Goal: Information Seeking & Learning: Learn about a topic

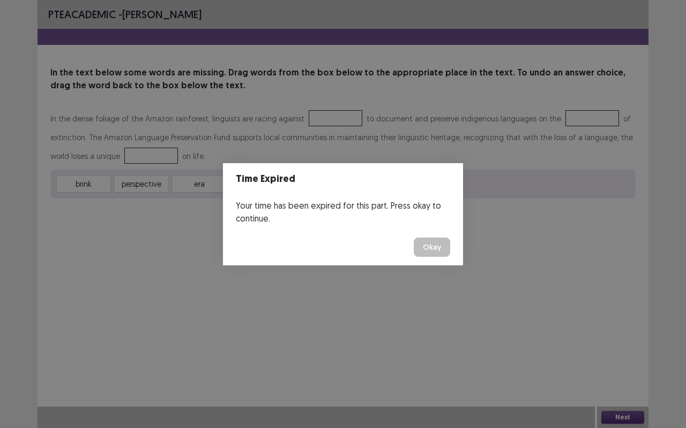
click at [428, 242] on button "Okay" at bounding box center [431, 247] width 36 height 19
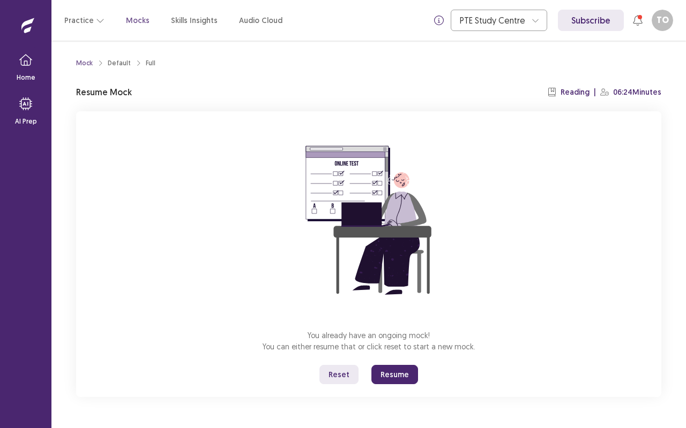
click at [397, 371] on button "Resume" at bounding box center [394, 374] width 47 height 19
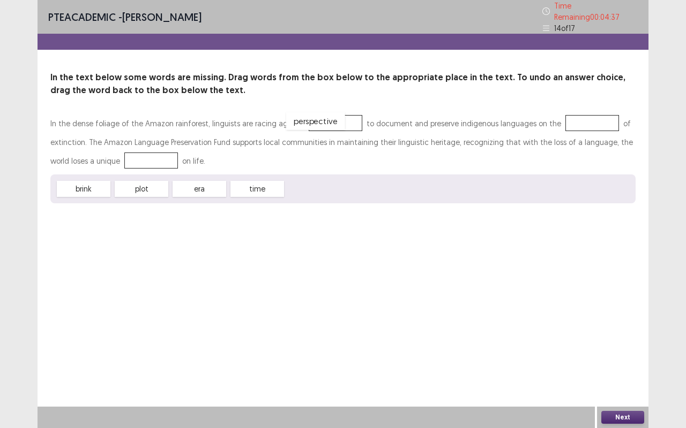
drag, startPoint x: 316, startPoint y: 186, endPoint x: 316, endPoint y: 118, distance: 68.0
click at [199, 184] on div "era" at bounding box center [199, 189] width 54 height 16
drag, startPoint x: 183, startPoint y: 187, endPoint x: 552, endPoint y: 126, distance: 373.9
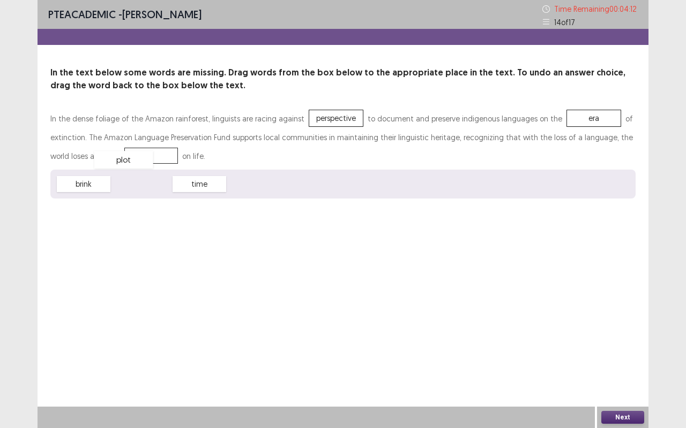
drag, startPoint x: 150, startPoint y: 183, endPoint x: 132, endPoint y: 159, distance: 30.2
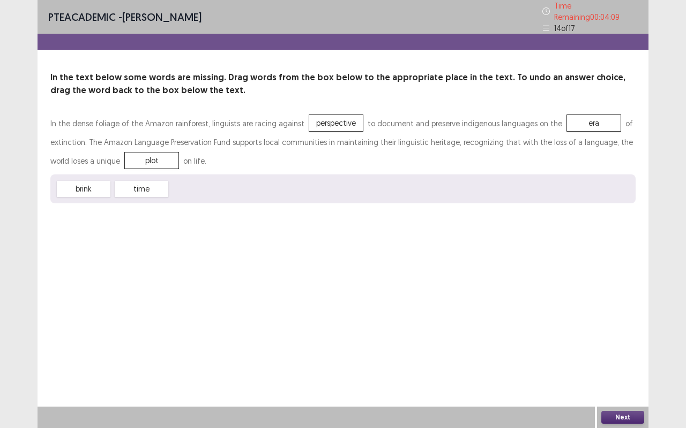
click at [615, 411] on div "Next" at bounding box center [622, 417] width 51 height 21
click at [615, 413] on button "Next" at bounding box center [622, 417] width 43 height 13
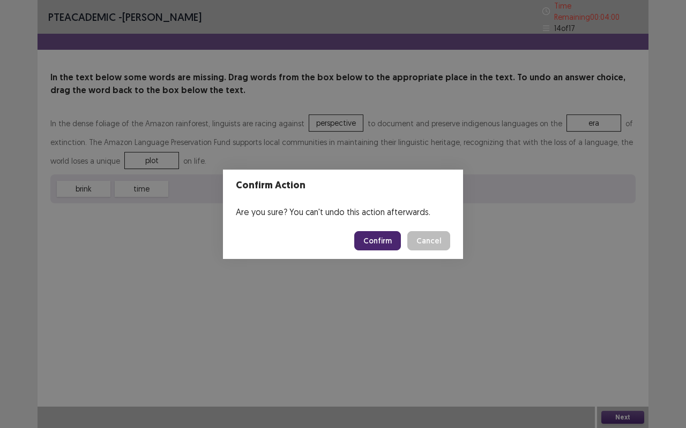
click at [375, 234] on button "Confirm" at bounding box center [377, 240] width 47 height 19
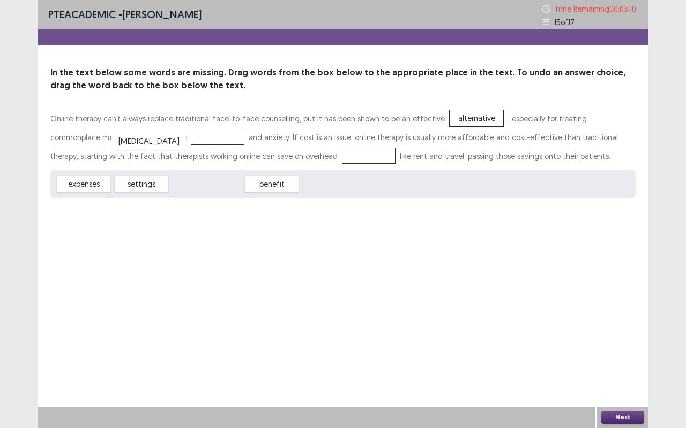
drag, startPoint x: 197, startPoint y: 184, endPoint x: 139, endPoint y: 138, distance: 74.4
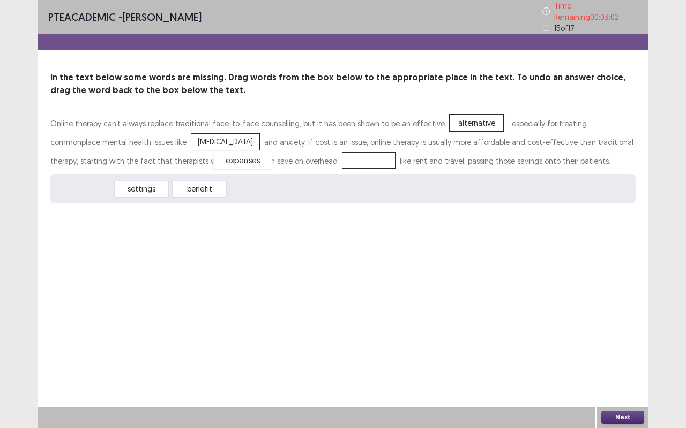
drag, startPoint x: 103, startPoint y: 190, endPoint x: 261, endPoint y: 161, distance: 161.0
click at [624, 419] on button "Next" at bounding box center [622, 417] width 43 height 13
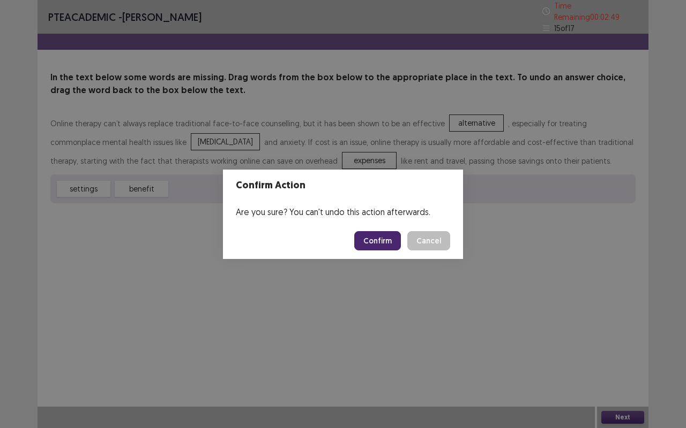
click at [379, 242] on button "Confirm" at bounding box center [377, 240] width 47 height 19
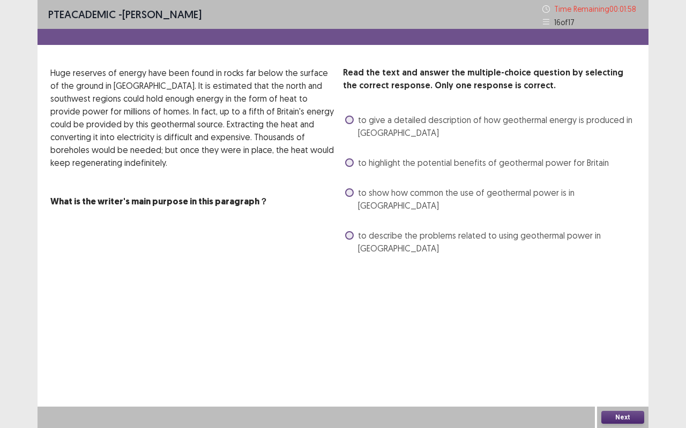
click at [433, 229] on span "to describe the problems related to using geothermal power in [GEOGRAPHIC_DATA]" at bounding box center [496, 242] width 277 height 26
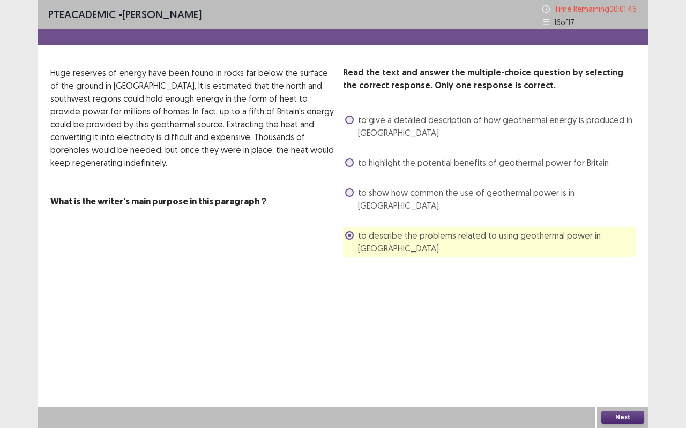
click at [618, 417] on button "Next" at bounding box center [622, 417] width 43 height 13
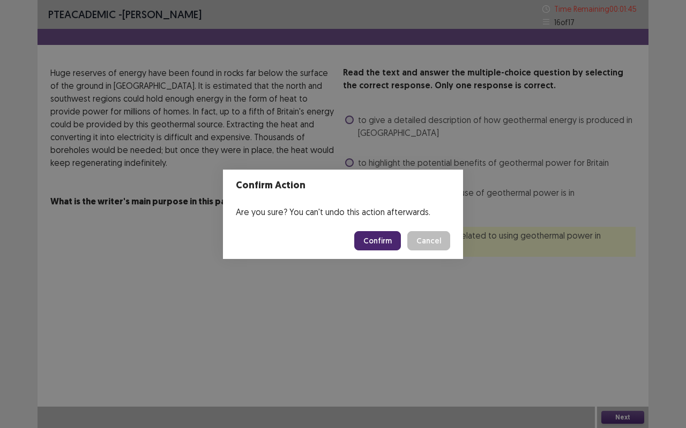
click at [372, 248] on button "Confirm" at bounding box center [377, 240] width 47 height 19
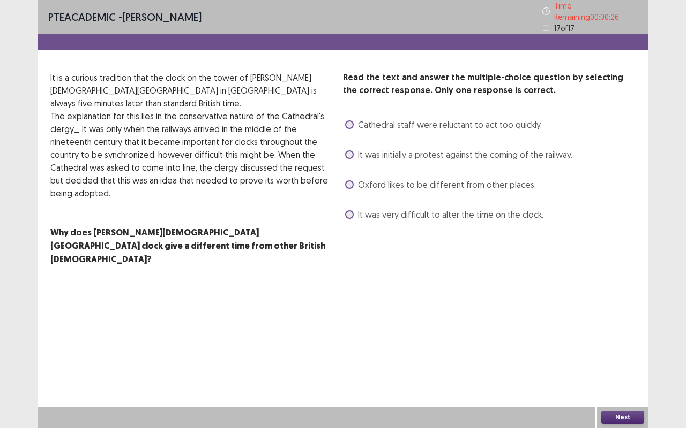
click at [440, 208] on span "It was very difficult to alter the time on the clock." at bounding box center [450, 214] width 185 height 13
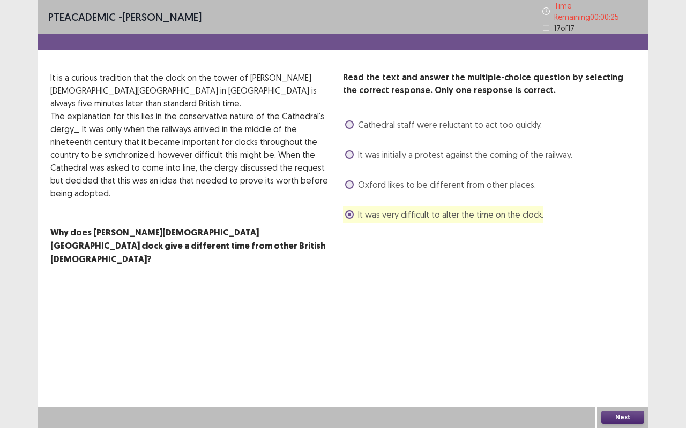
click at [620, 421] on button "Next" at bounding box center [622, 417] width 43 height 13
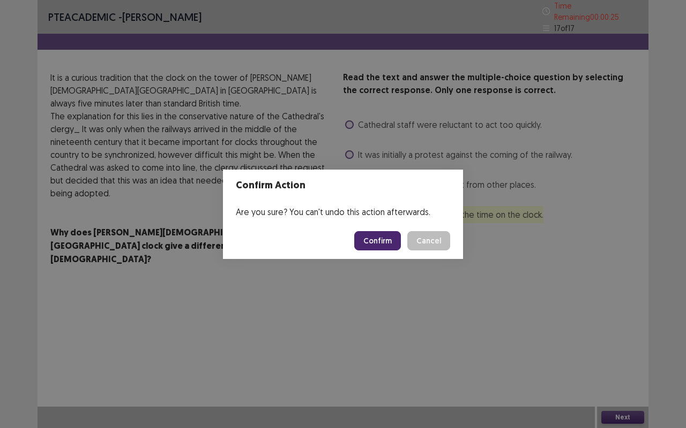
click at [385, 232] on button "Confirm" at bounding box center [377, 240] width 47 height 19
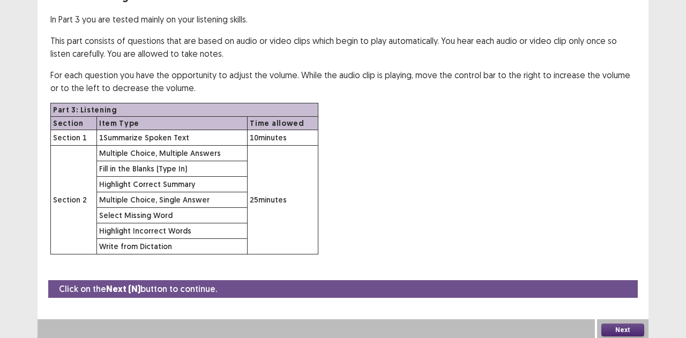
scroll to position [78, 0]
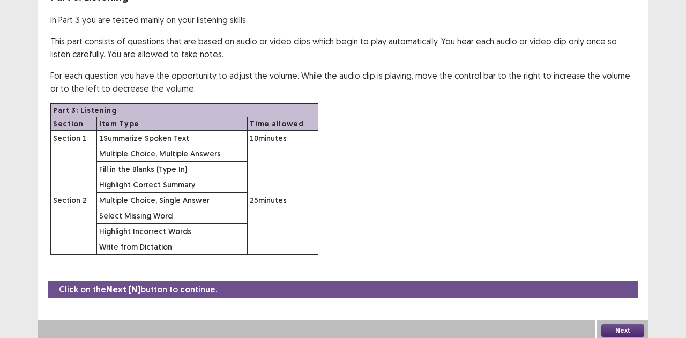
click at [624, 316] on div "Click on the Next (N) button to continue. Next" at bounding box center [342, 311] width 611 height 61
click at [614, 324] on button "Next" at bounding box center [622, 330] width 43 height 13
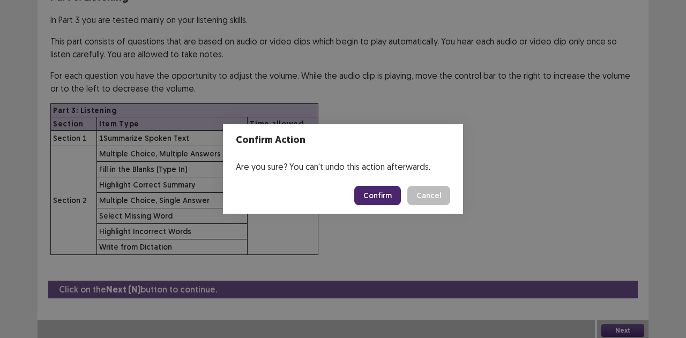
click at [380, 197] on button "Confirm" at bounding box center [377, 195] width 47 height 19
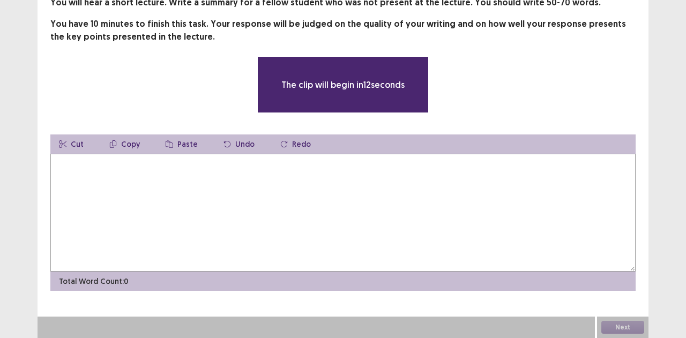
scroll to position [70, 0]
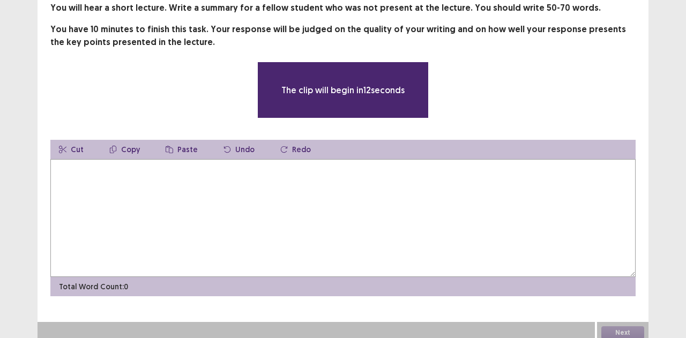
click at [517, 182] on textarea at bounding box center [342, 218] width 585 height 118
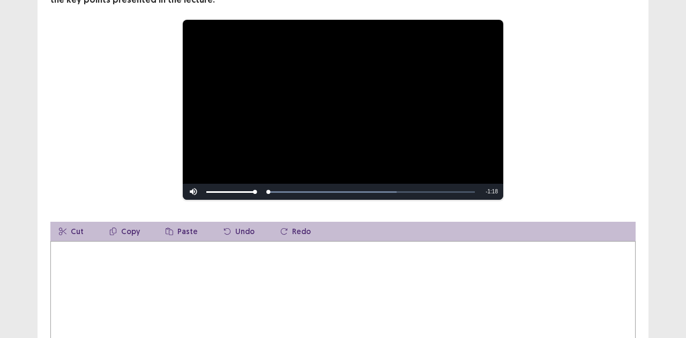
scroll to position [109, 0]
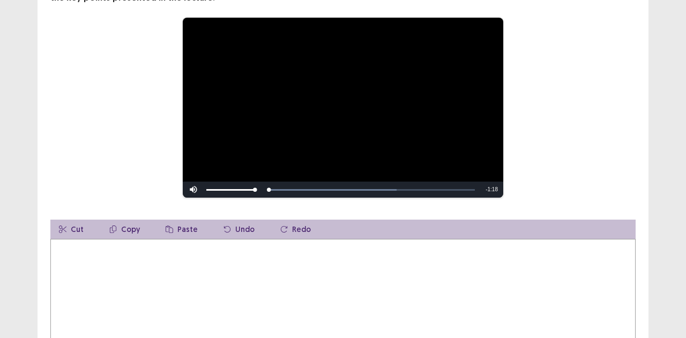
click at [455, 261] on textarea at bounding box center [342, 298] width 585 height 118
click at [78, 257] on textarea "**********" at bounding box center [342, 298] width 585 height 118
click at [59, 256] on textarea "**********" at bounding box center [342, 298] width 585 height 118
click at [240, 247] on textarea "**********" at bounding box center [342, 298] width 585 height 118
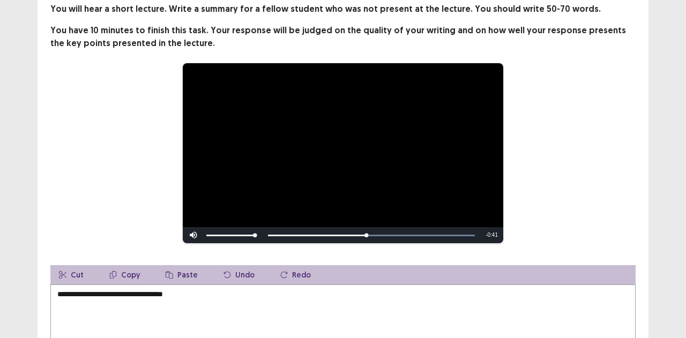
scroll to position [65, 0]
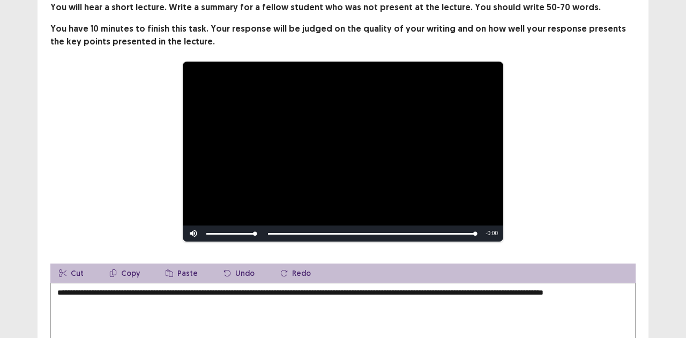
click at [370, 292] on textarea "**********" at bounding box center [342, 342] width 585 height 118
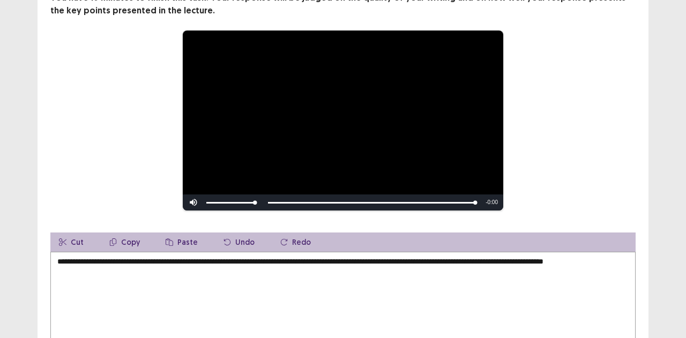
scroll to position [105, 0]
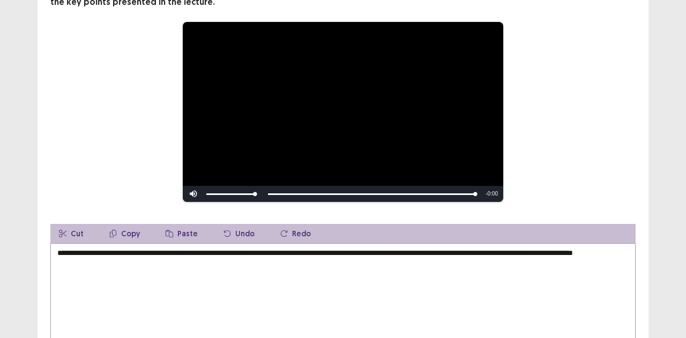
type textarea "**********"
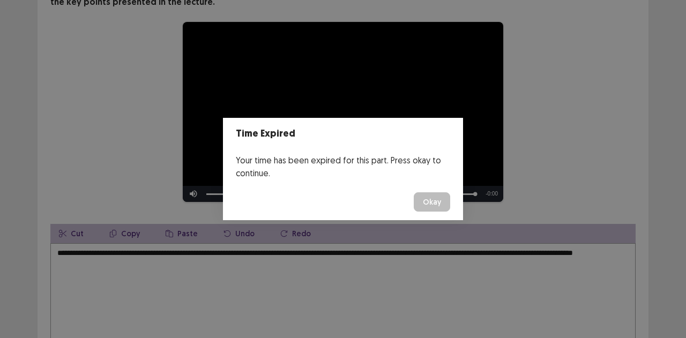
click at [436, 195] on button "Okay" at bounding box center [431, 201] width 36 height 19
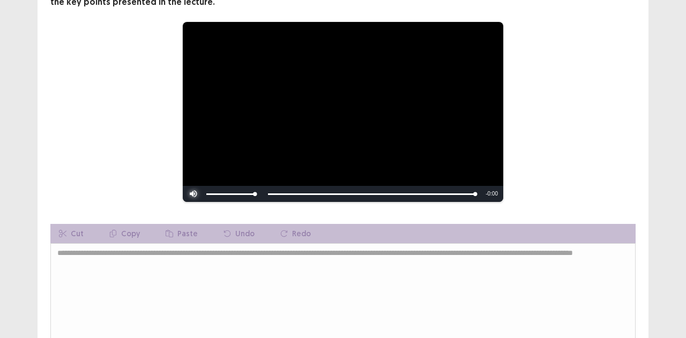
scroll to position [194, 0]
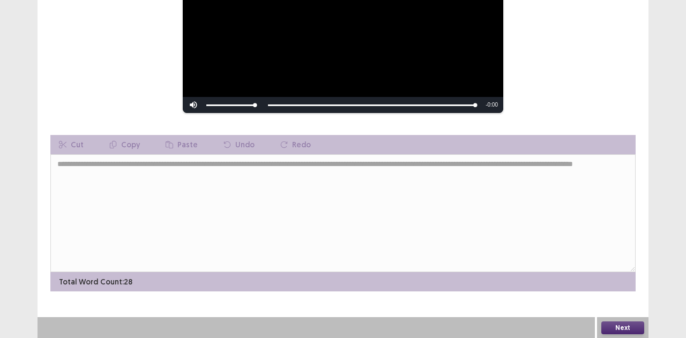
click at [619, 322] on button "Next" at bounding box center [622, 327] width 43 height 13
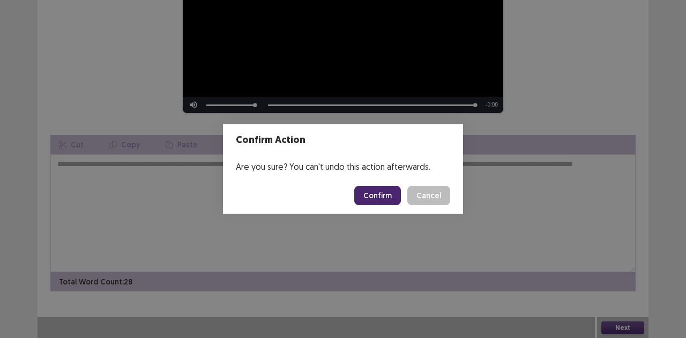
click at [389, 189] on button "Confirm" at bounding box center [377, 195] width 47 height 19
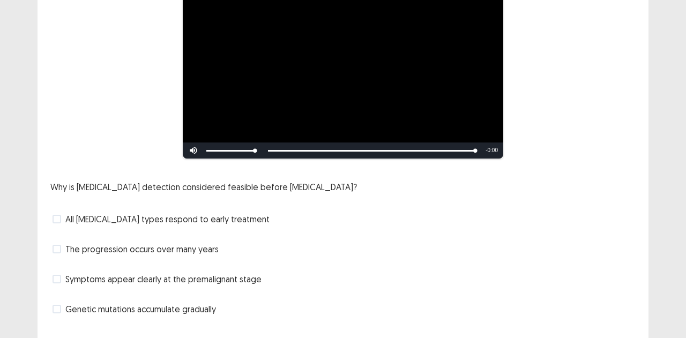
scroll to position [131, 0]
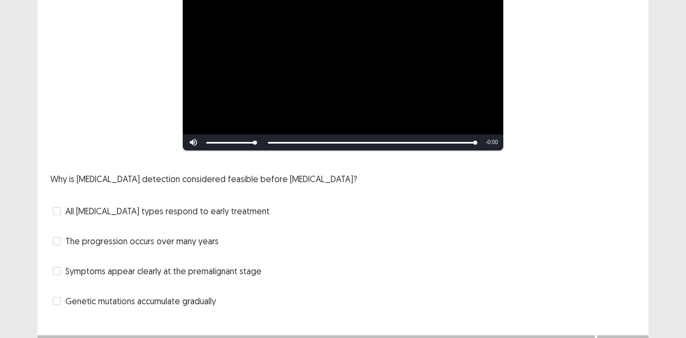
click at [61, 266] on label "Symptoms appear clearly at the premalignant stage" at bounding box center [156, 271] width 209 height 13
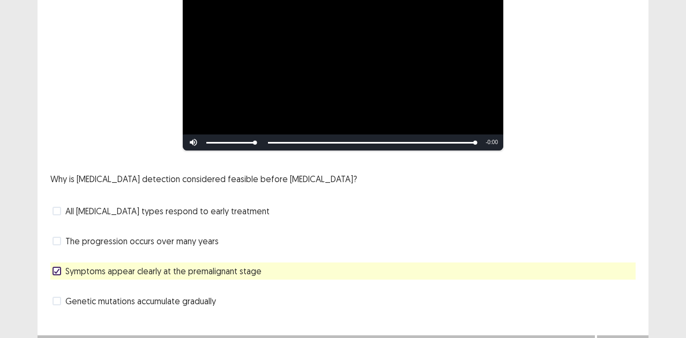
scroll to position [145, 0]
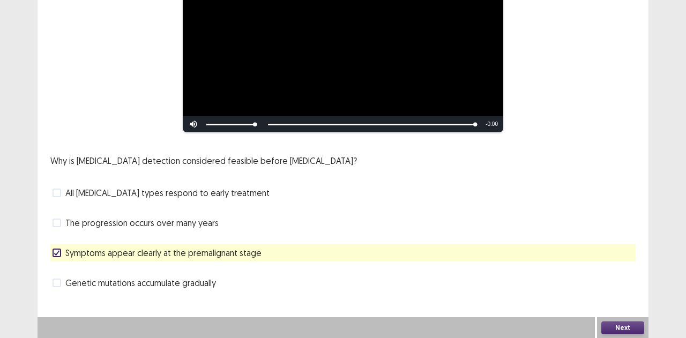
click at [614, 325] on button "Next" at bounding box center [622, 327] width 43 height 13
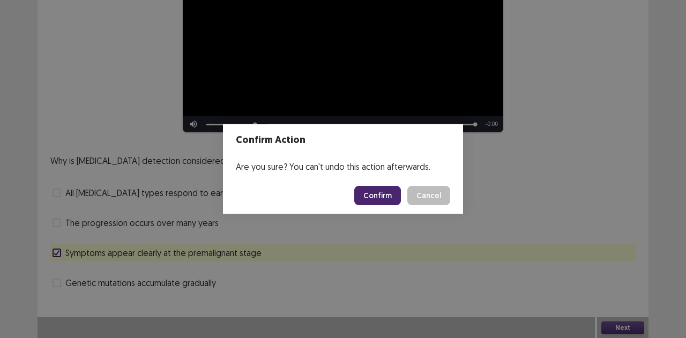
click at [380, 199] on button "Confirm" at bounding box center [377, 195] width 47 height 19
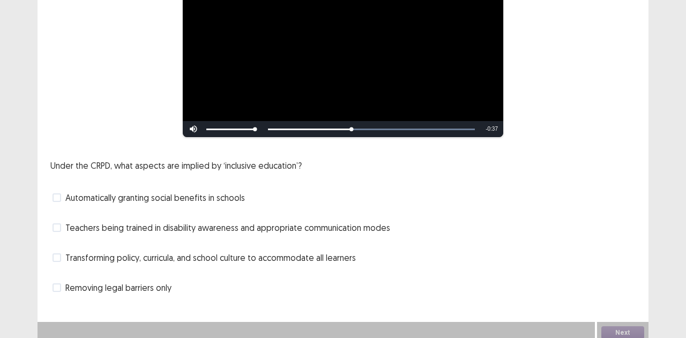
click at [58, 225] on span at bounding box center [56, 227] width 9 height 9
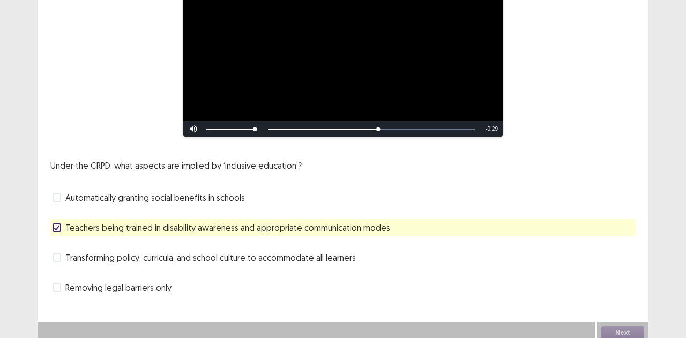
click at [59, 253] on span at bounding box center [56, 257] width 9 height 9
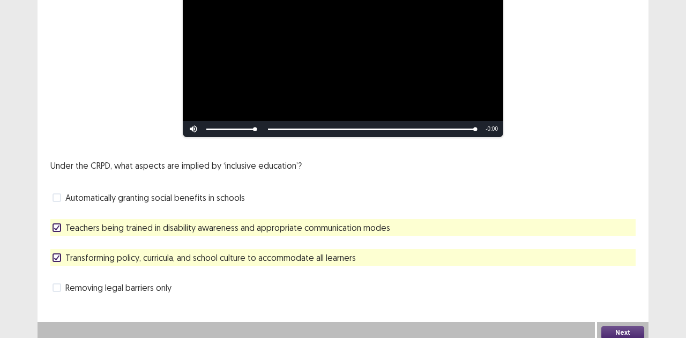
click at [621, 326] on button "Next" at bounding box center [622, 332] width 43 height 13
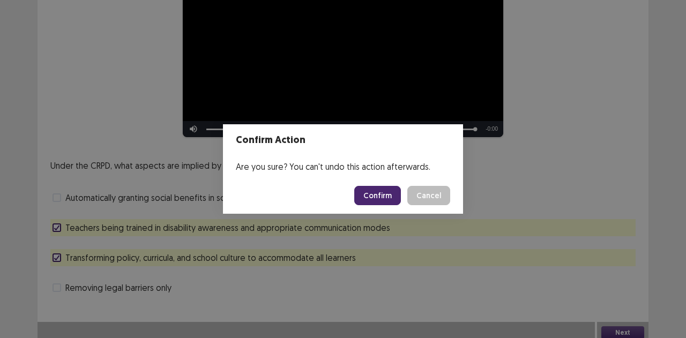
click at [393, 194] on button "Confirm" at bounding box center [377, 195] width 47 height 19
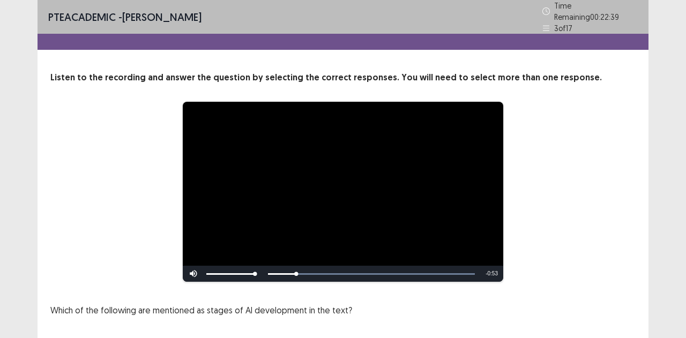
click at [581, 282] on div "**********" at bounding box center [342, 256] width 611 height 370
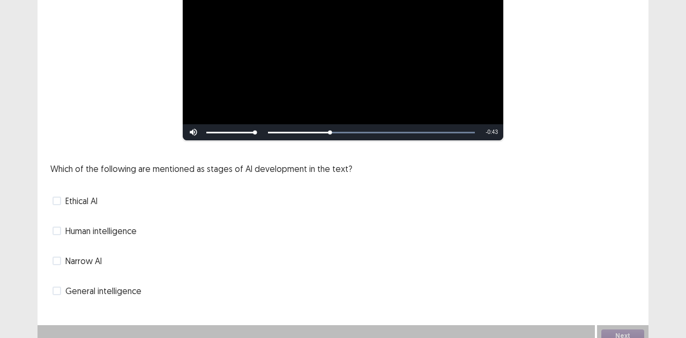
scroll to position [145, 0]
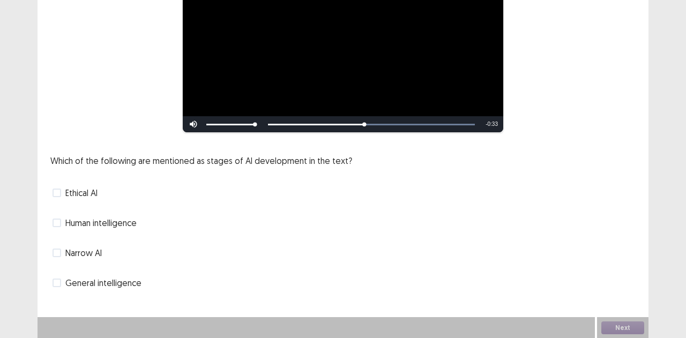
click at [58, 281] on span at bounding box center [56, 282] width 9 height 9
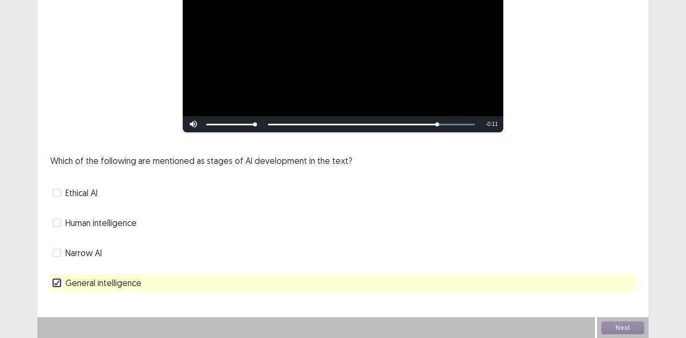
click at [56, 228] on label "Human intelligence" at bounding box center [94, 222] width 84 height 13
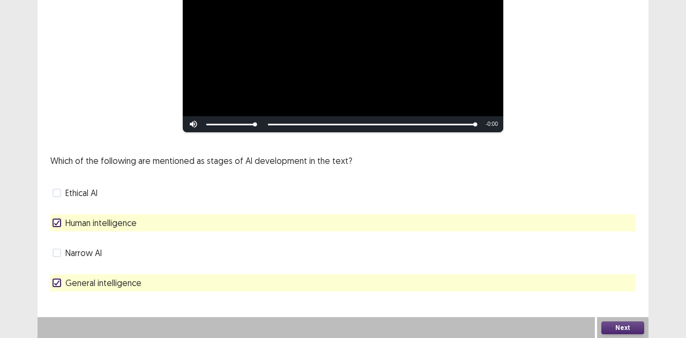
click at [617, 323] on button "Next" at bounding box center [622, 327] width 43 height 13
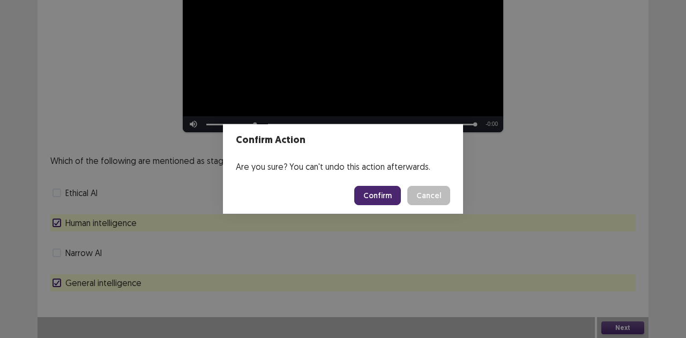
click at [394, 198] on button "Confirm" at bounding box center [377, 195] width 47 height 19
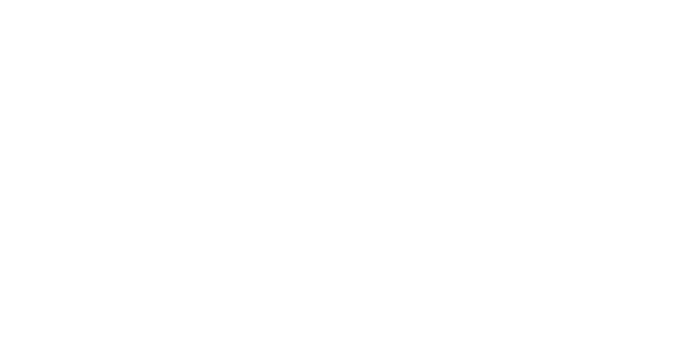
scroll to position [0, 0]
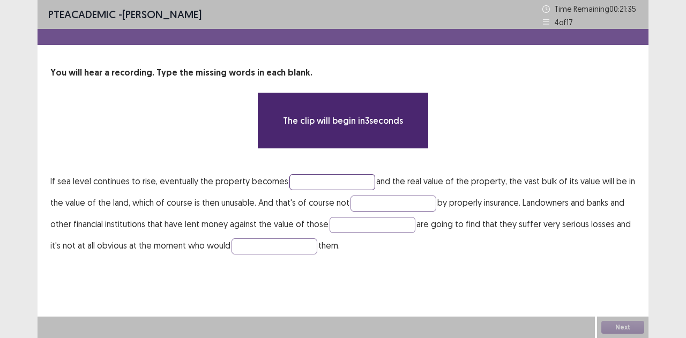
click at [336, 178] on input "text" at bounding box center [332, 182] width 86 height 16
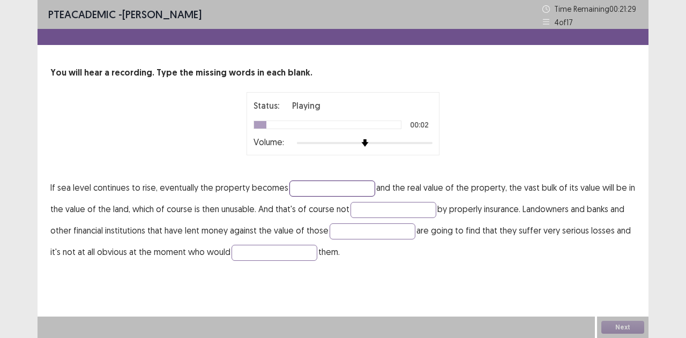
click at [327, 185] on input "text" at bounding box center [332, 188] width 86 height 16
type input "**********"
click at [396, 212] on input "text" at bounding box center [393, 210] width 86 height 16
click at [373, 231] on input "text" at bounding box center [372, 231] width 86 height 16
type input "**********"
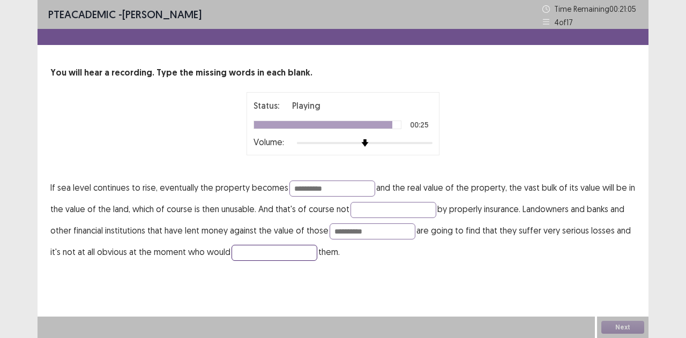
click at [273, 255] on input "text" at bounding box center [274, 253] width 86 height 16
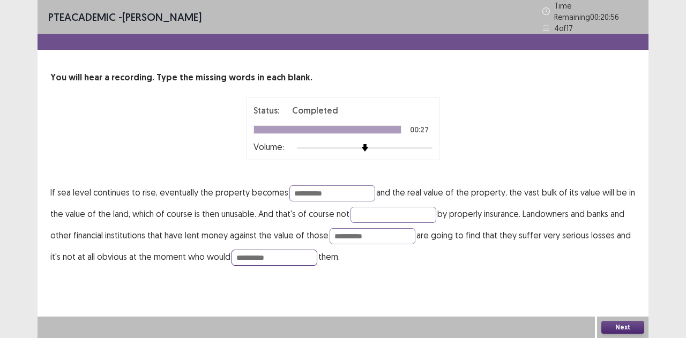
type input "**********"
click at [394, 195] on p "**********" at bounding box center [342, 225] width 585 height 86
click at [402, 207] on input "text" at bounding box center [393, 215] width 86 height 16
type input "*******"
click at [622, 328] on button "Next" at bounding box center [622, 327] width 43 height 13
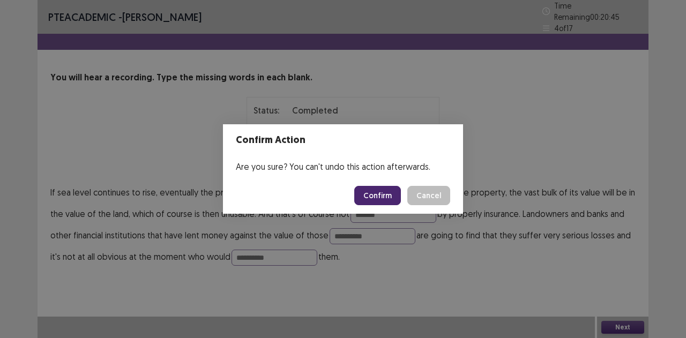
click at [369, 198] on button "Confirm" at bounding box center [377, 195] width 47 height 19
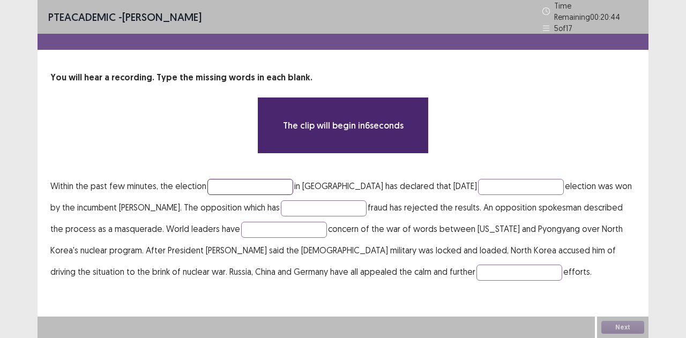
click at [268, 183] on input "text" at bounding box center [250, 187] width 86 height 16
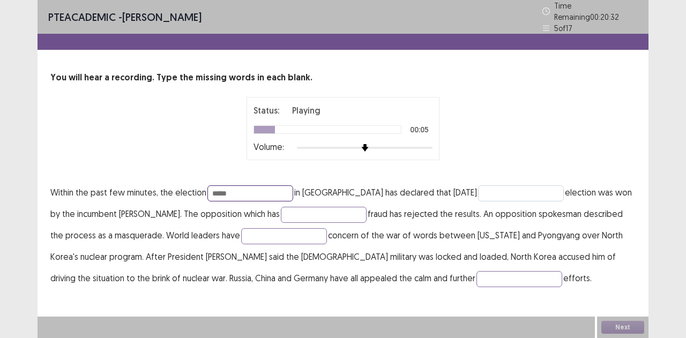
type input "*****"
click at [478, 185] on input "text" at bounding box center [521, 193] width 86 height 16
type input "**********"
click at [295, 207] on input "text" at bounding box center [324, 215] width 86 height 16
click at [300, 208] on input "text" at bounding box center [324, 215] width 86 height 16
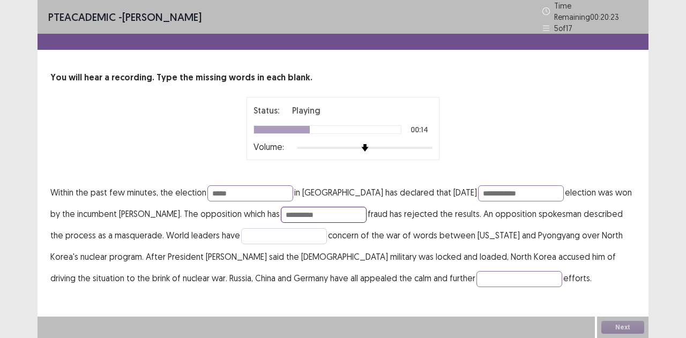
type input "**********"
click at [290, 236] on input "text" at bounding box center [284, 236] width 86 height 16
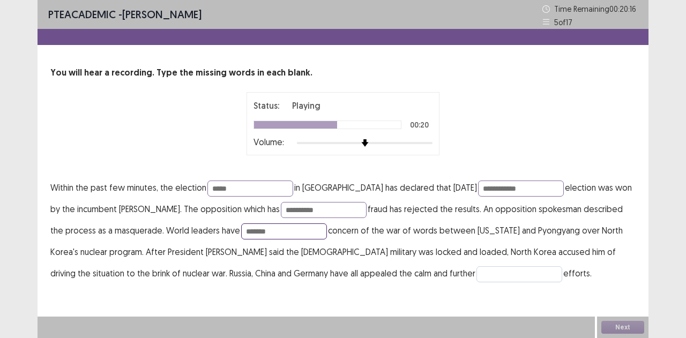
type input "*******"
click at [476, 268] on input "text" at bounding box center [519, 274] width 86 height 16
click at [252, 186] on input "*****" at bounding box center [250, 188] width 86 height 16
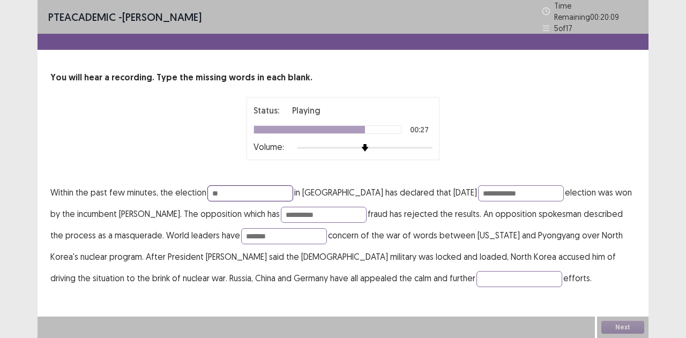
type input "*"
type input "**********"
click at [476, 274] on input "text" at bounding box center [519, 279] width 86 height 16
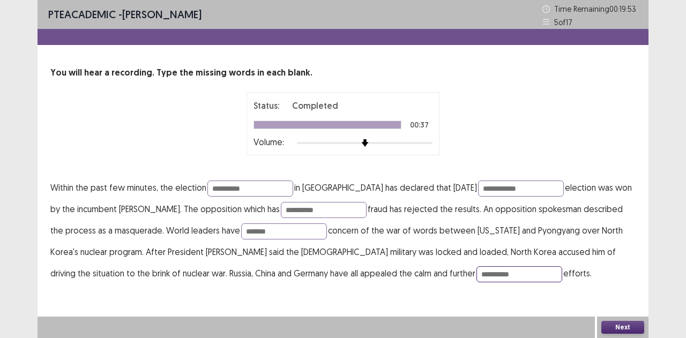
click at [476, 273] on input "**********" at bounding box center [519, 274] width 86 height 16
type input "**********"
click at [623, 322] on button "Next" at bounding box center [622, 327] width 43 height 13
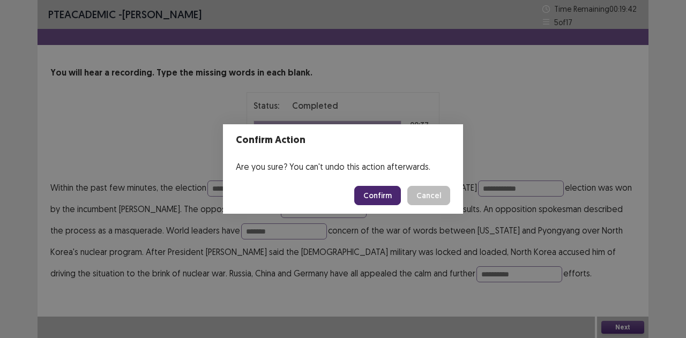
click at [378, 193] on button "Confirm" at bounding box center [377, 195] width 47 height 19
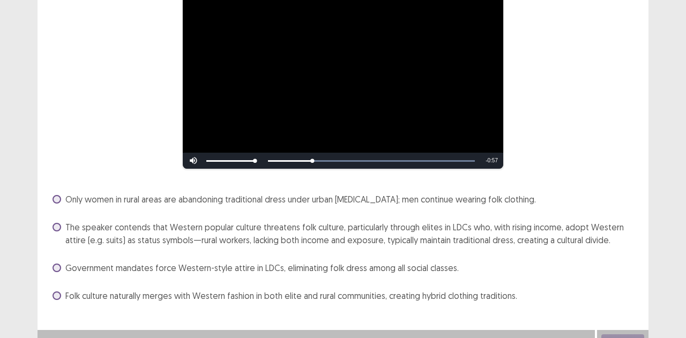
scroll to position [108, 0]
click at [59, 223] on span at bounding box center [56, 227] width 9 height 9
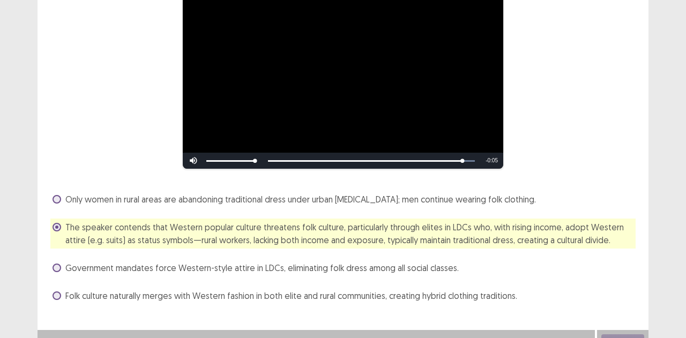
scroll to position [121, 0]
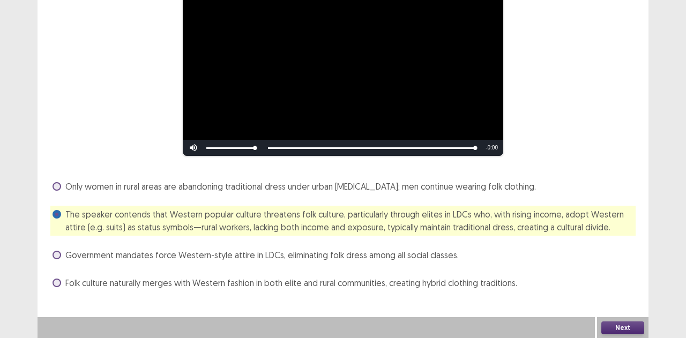
click at [618, 330] on button "Next" at bounding box center [622, 327] width 43 height 13
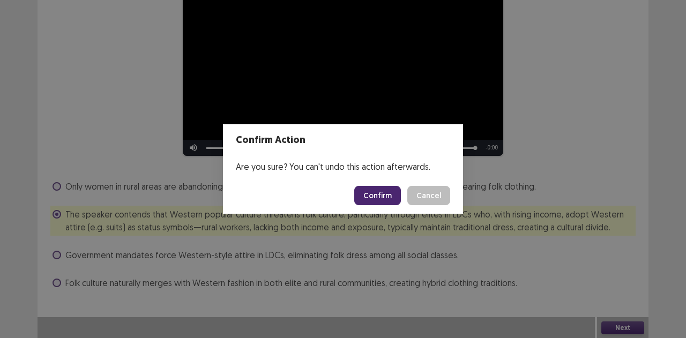
click at [385, 195] on button "Confirm" at bounding box center [377, 195] width 47 height 19
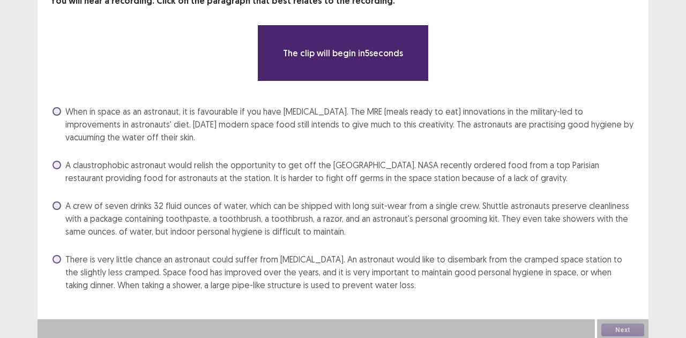
scroll to position [72, 0]
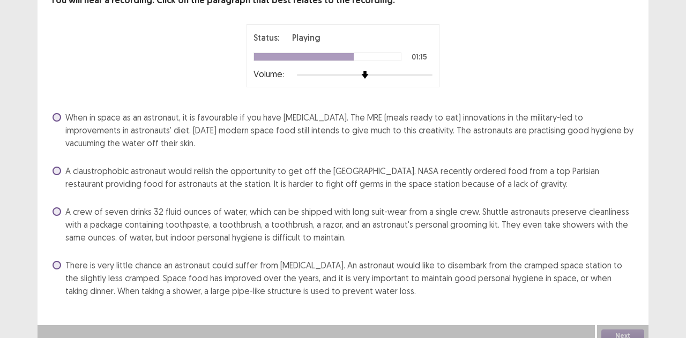
click at [90, 276] on span "There is very little chance an astronaut could suffer from [MEDICAL_DATA]. An a…" at bounding box center [350, 278] width 570 height 39
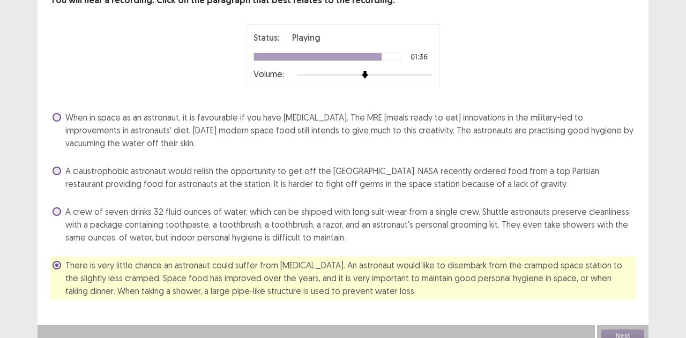
scroll to position [80, 0]
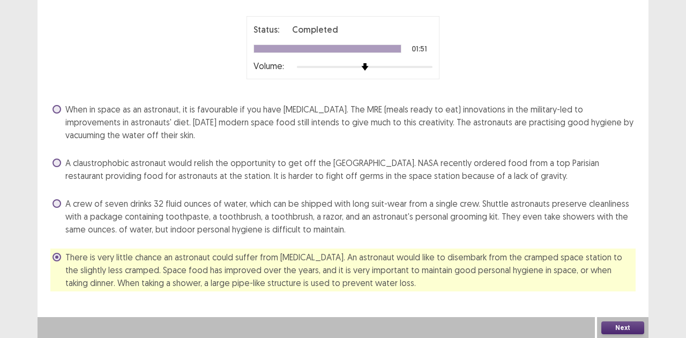
click at [624, 326] on button "Next" at bounding box center [622, 327] width 43 height 13
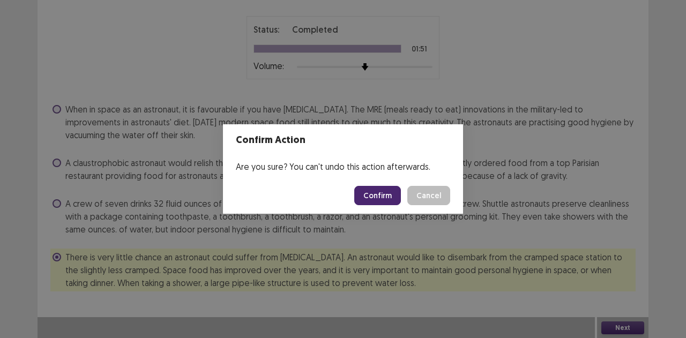
click at [381, 190] on button "Confirm" at bounding box center [377, 195] width 47 height 19
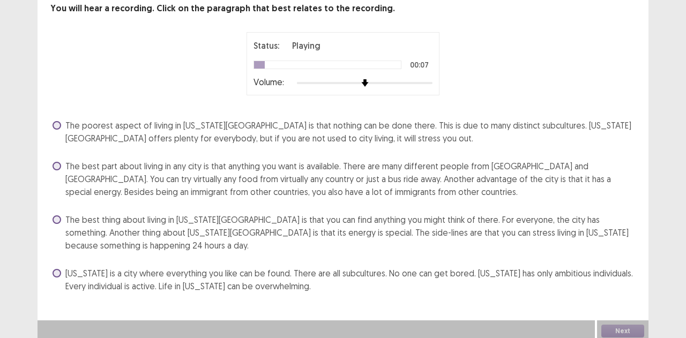
scroll to position [67, 0]
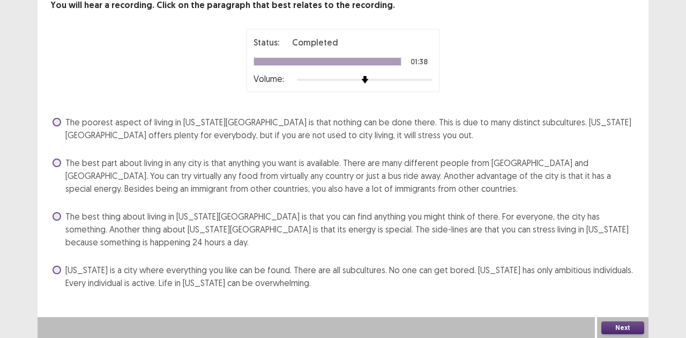
click at [280, 219] on span "The best thing about living in [US_STATE][GEOGRAPHIC_DATA] is that you can find…" at bounding box center [350, 229] width 570 height 39
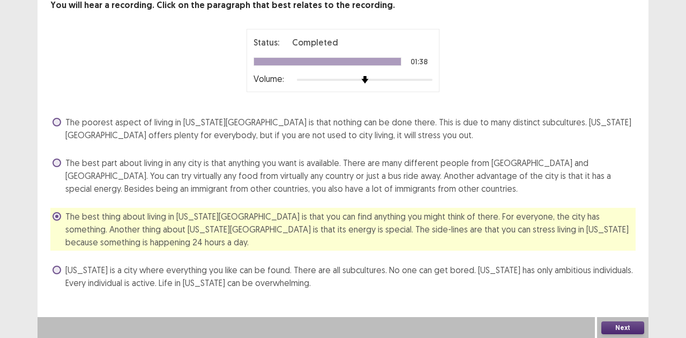
click at [616, 330] on button "Next" at bounding box center [622, 327] width 43 height 13
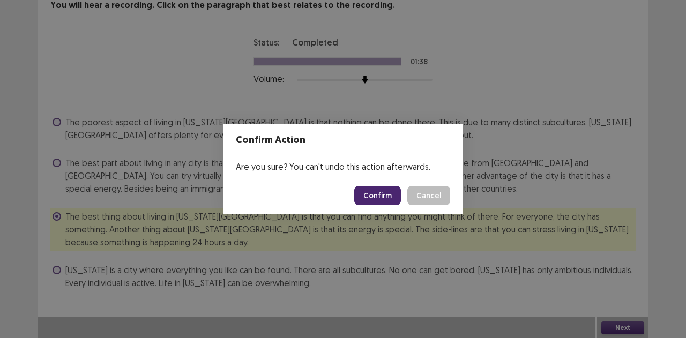
click at [385, 194] on button "Confirm" at bounding box center [377, 195] width 47 height 19
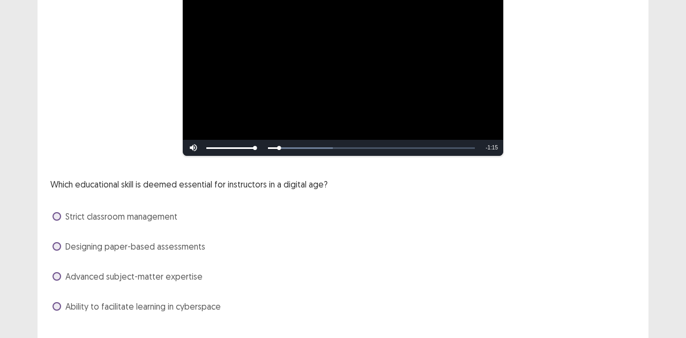
scroll to position [120, 0]
click at [195, 310] on span "Ability to facilitate learning in cyberspace" at bounding box center [142, 306] width 155 height 13
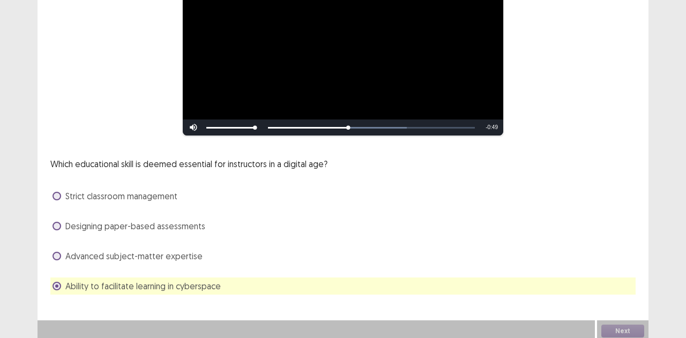
scroll to position [144, 0]
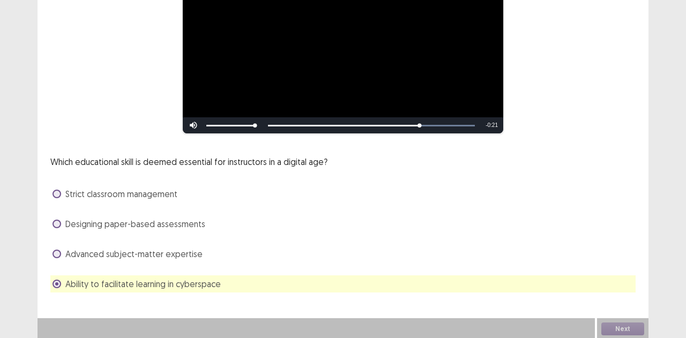
click at [160, 254] on span "Advanced subject-matter expertise" at bounding box center [133, 253] width 137 height 13
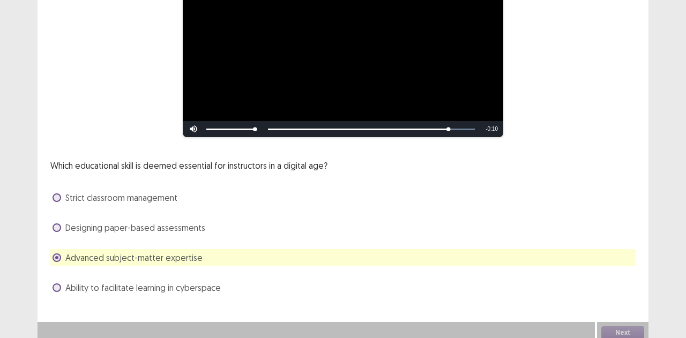
scroll to position [141, 0]
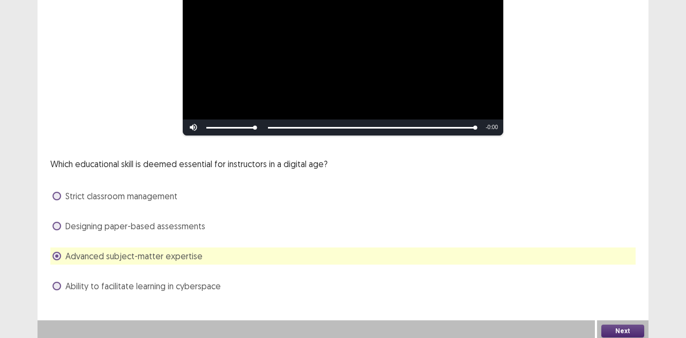
click at [606, 330] on button "Next" at bounding box center [622, 331] width 43 height 13
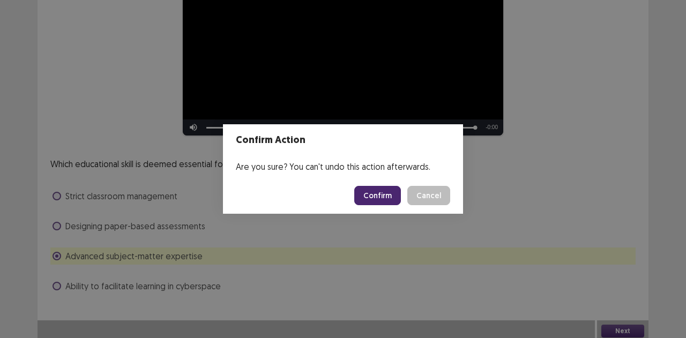
click at [376, 202] on button "Confirm" at bounding box center [377, 195] width 47 height 19
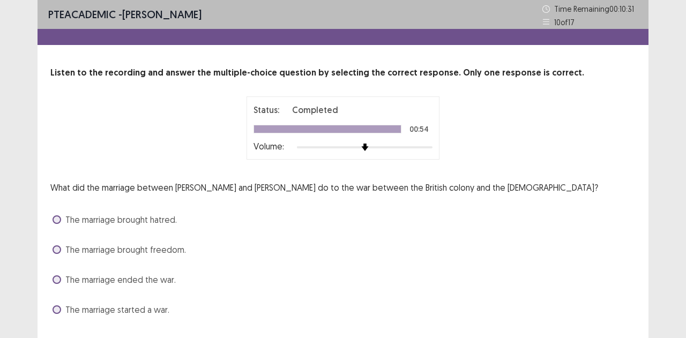
click at [148, 281] on span "The marriage ended the war." at bounding box center [120, 279] width 110 height 13
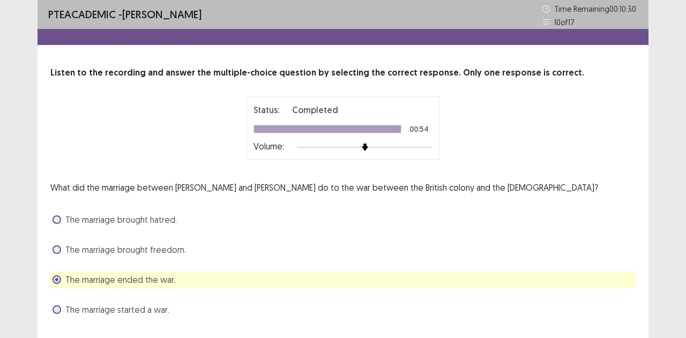
scroll to position [27, 0]
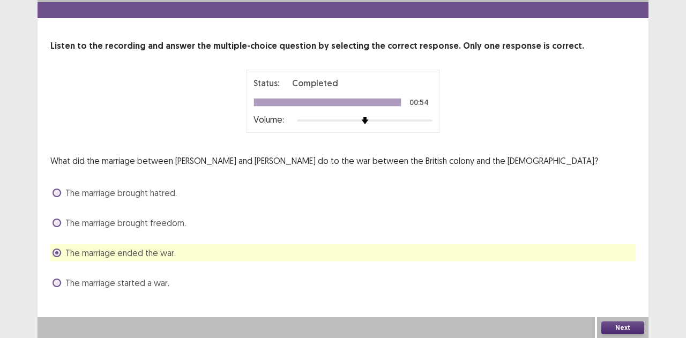
click at [623, 325] on button "Next" at bounding box center [622, 327] width 43 height 13
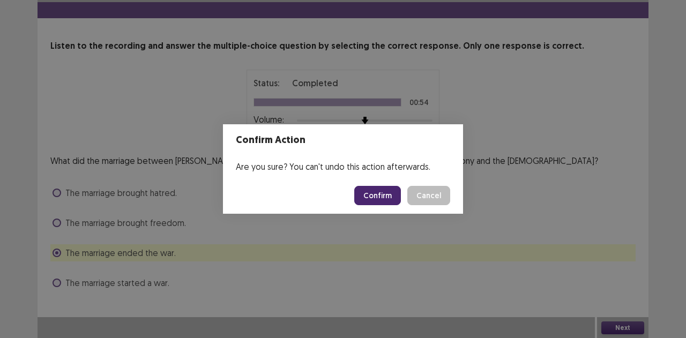
click at [391, 194] on button "Confirm" at bounding box center [377, 195] width 47 height 19
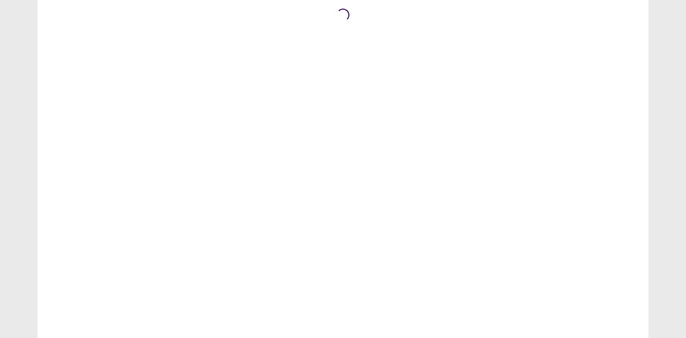
click at [685, 183] on div "Loading..." at bounding box center [343, 169] width 686 height 338
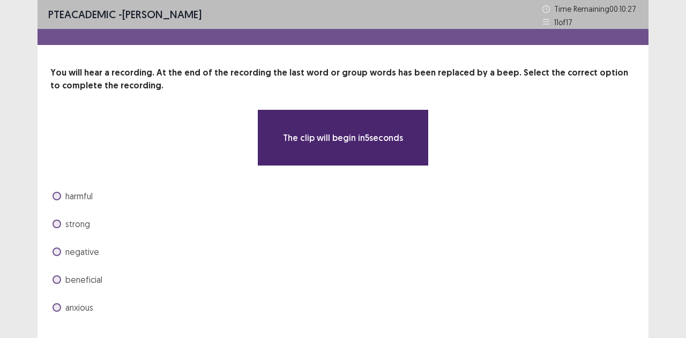
click at [680, 191] on div "PTE academic - [PERSON_NAME] Time Remaining 00 : 10 : 27 11 of 17 You will hear…" at bounding box center [343, 181] width 686 height 363
click at [676, 193] on div "PTE academic - [PERSON_NAME] Time Remaining 00 : 10 : 27 11 of 17 You will hear…" at bounding box center [343, 181] width 686 height 363
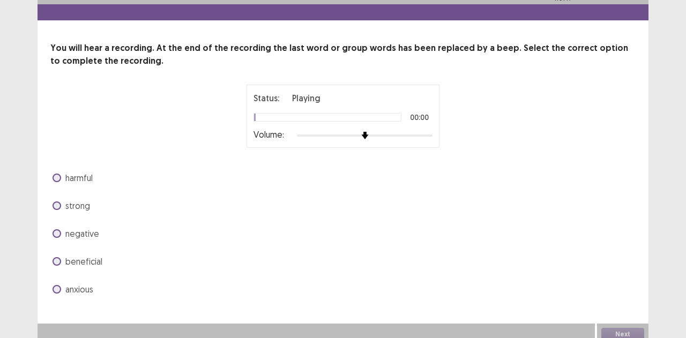
scroll to position [31, 0]
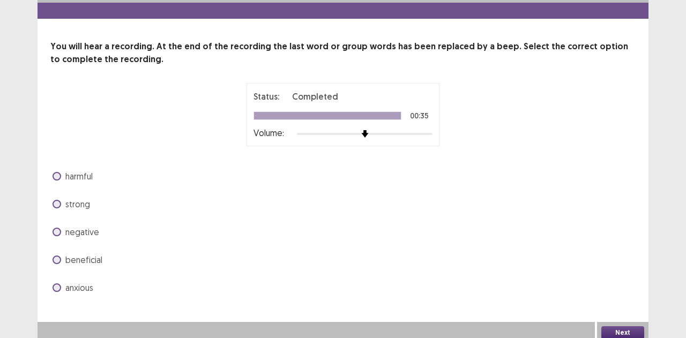
click at [88, 253] on span "beneficial" at bounding box center [83, 259] width 37 height 13
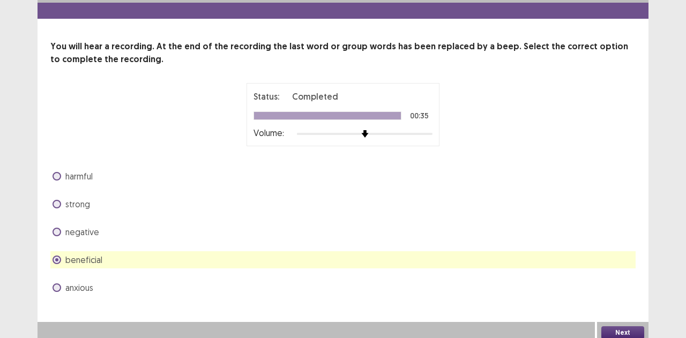
click at [616, 327] on button "Next" at bounding box center [622, 332] width 43 height 13
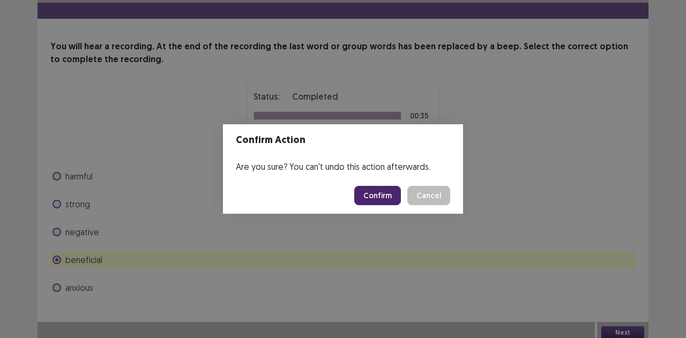
click at [371, 192] on button "Confirm" at bounding box center [377, 195] width 47 height 19
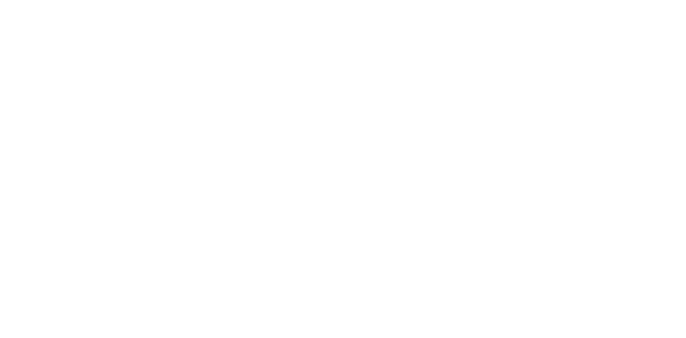
scroll to position [0, 0]
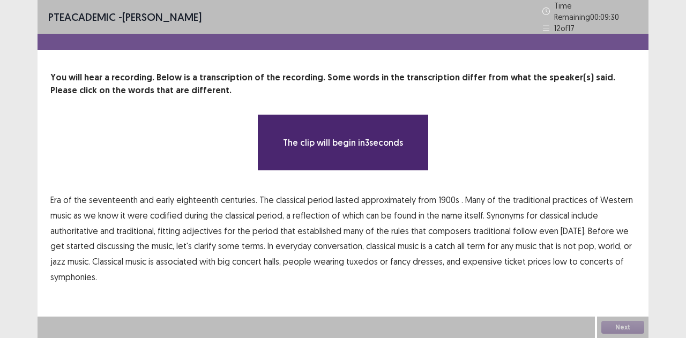
click at [52, 196] on span "Era" at bounding box center [55, 199] width 11 height 13
click at [64, 196] on span "of" at bounding box center [67, 199] width 9 height 13
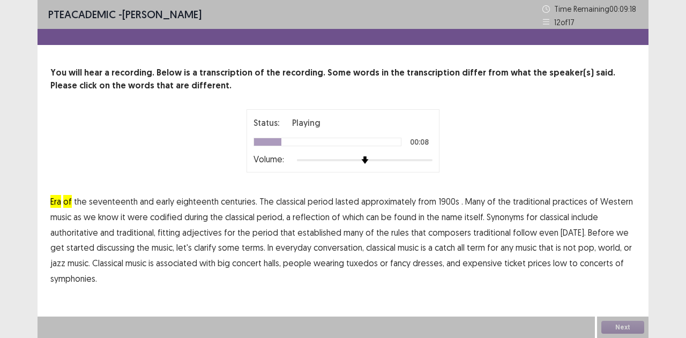
click at [438, 200] on span "1900s" at bounding box center [448, 201] width 21 height 13
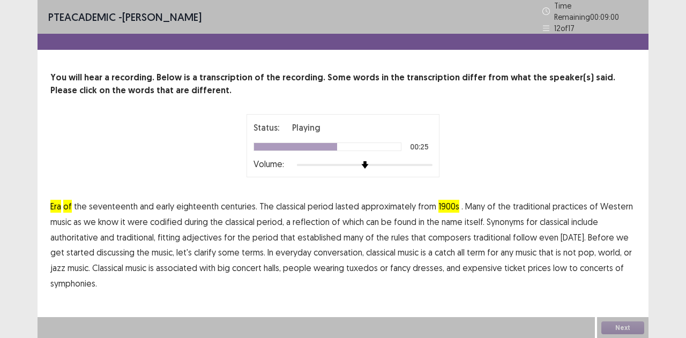
click at [479, 234] on span "traditional" at bounding box center [491, 237] width 37 height 13
click at [553, 265] on span "low" at bounding box center [560, 267] width 14 height 13
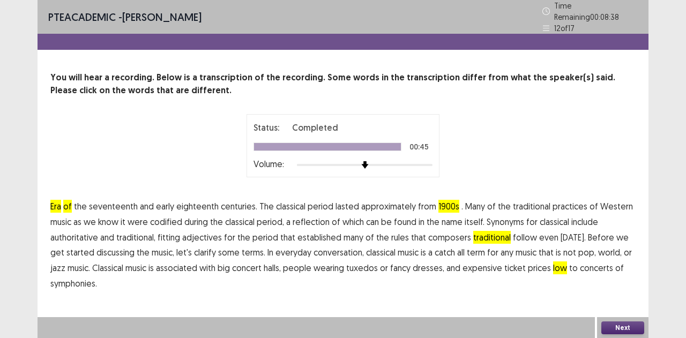
click at [80, 277] on span "symphonies." at bounding box center [73, 283] width 47 height 13
click at [602, 326] on button "Next" at bounding box center [622, 327] width 43 height 13
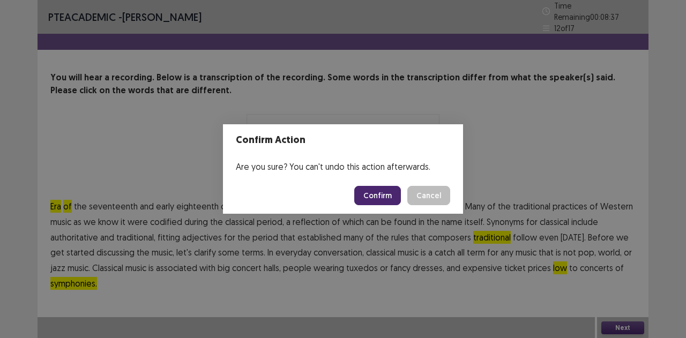
click at [367, 193] on button "Confirm" at bounding box center [377, 195] width 47 height 19
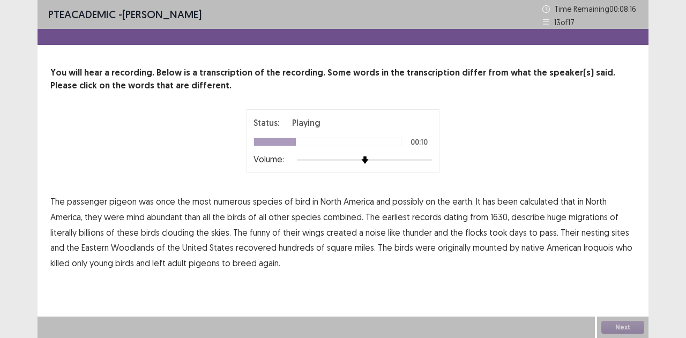
click at [134, 215] on span "mind" at bounding box center [135, 216] width 18 height 13
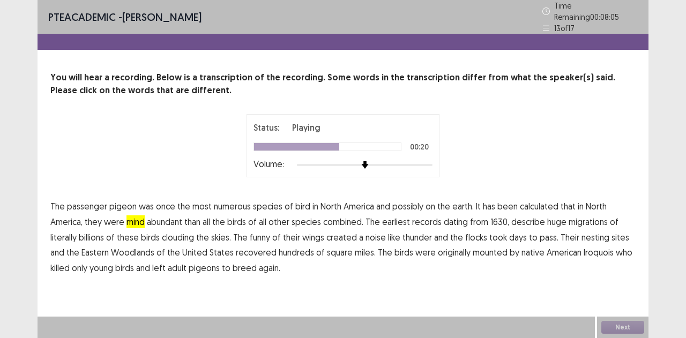
click at [254, 234] on span "funny" at bounding box center [260, 237] width 20 height 13
click at [50, 250] on span "and" at bounding box center [57, 252] width 14 height 13
click at [248, 249] on span "recovered" at bounding box center [256, 252] width 41 height 13
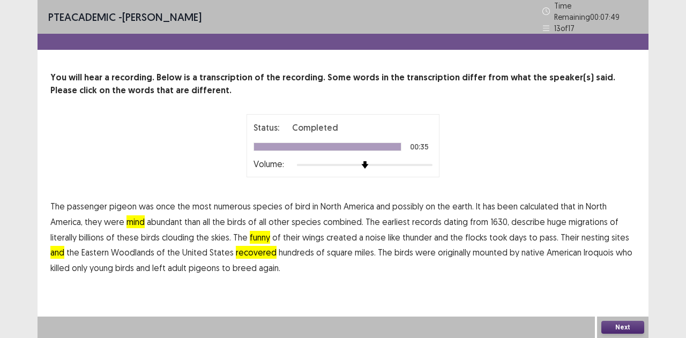
click at [631, 329] on button "Next" at bounding box center [622, 327] width 43 height 13
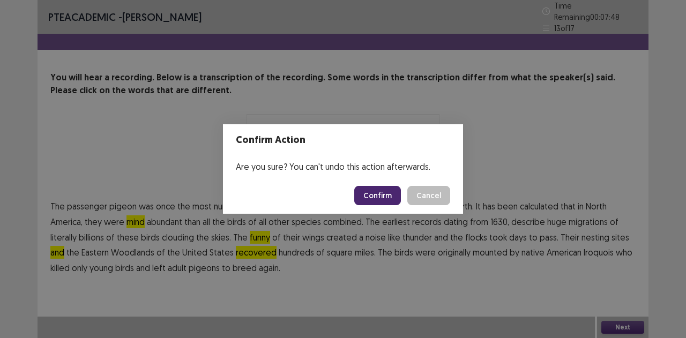
click at [380, 192] on button "Confirm" at bounding box center [377, 195] width 47 height 19
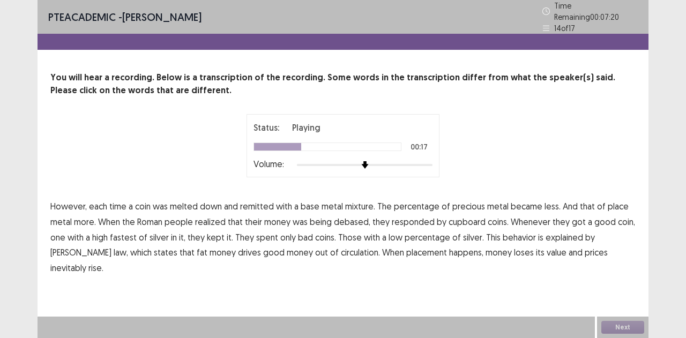
click at [607, 200] on span "place" at bounding box center [617, 206] width 21 height 13
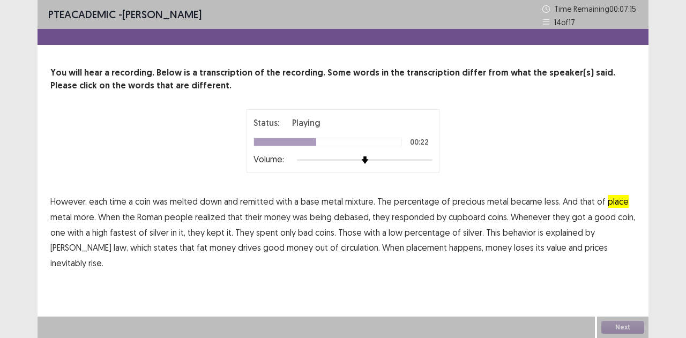
click at [461, 219] on span "cupboard" at bounding box center [466, 216] width 37 height 13
click at [127, 234] on span "fastest" at bounding box center [123, 232] width 27 height 13
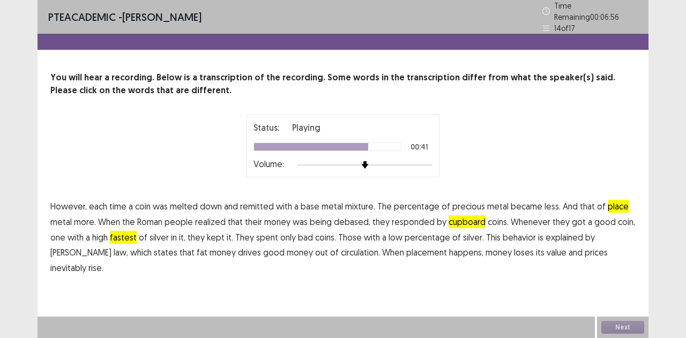
click at [197, 252] on span "fat" at bounding box center [202, 252] width 11 height 13
click at [406, 246] on span "placement" at bounding box center [426, 252] width 41 height 13
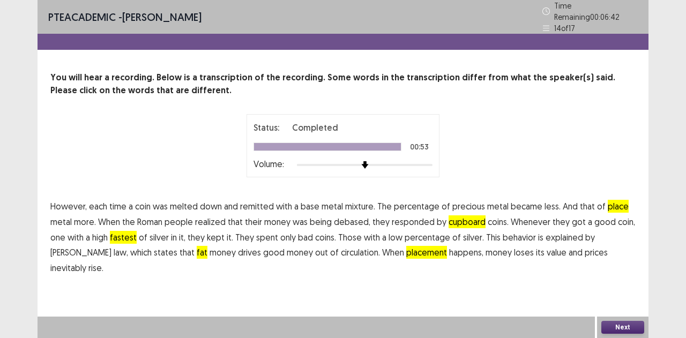
click at [616, 323] on button "Next" at bounding box center [622, 327] width 43 height 13
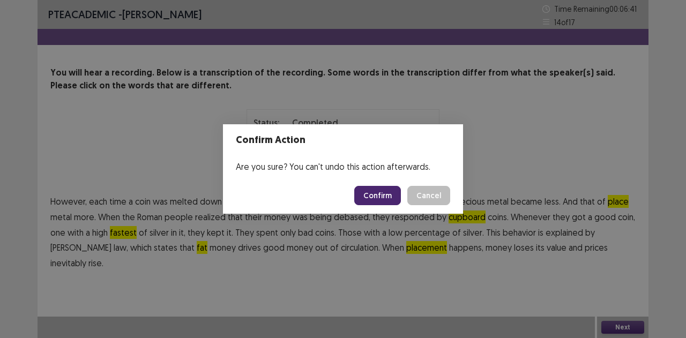
click at [371, 193] on button "Confirm" at bounding box center [377, 195] width 47 height 19
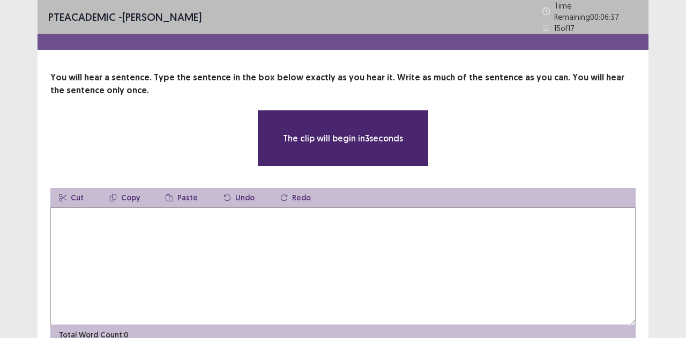
click at [450, 216] on textarea at bounding box center [342, 266] width 585 height 118
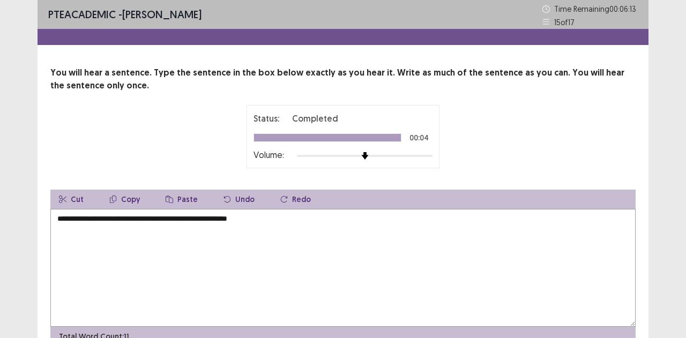
click at [82, 219] on textarea "**********" at bounding box center [342, 268] width 585 height 118
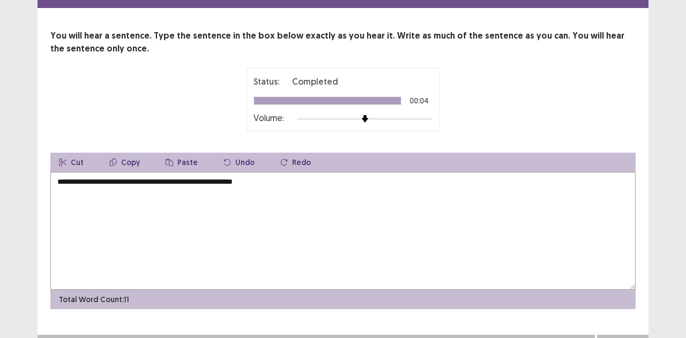
scroll to position [42, 0]
click at [405, 178] on textarea "**********" at bounding box center [342, 231] width 585 height 118
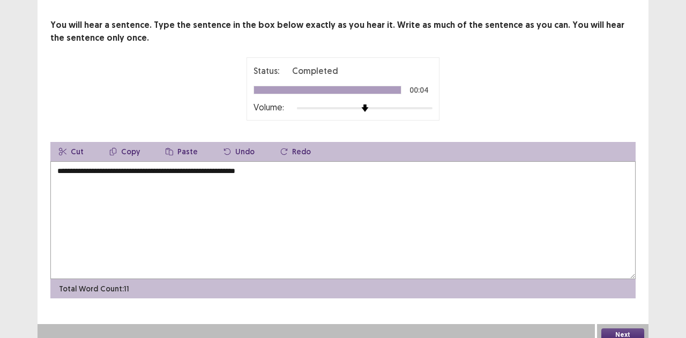
scroll to position [55, 0]
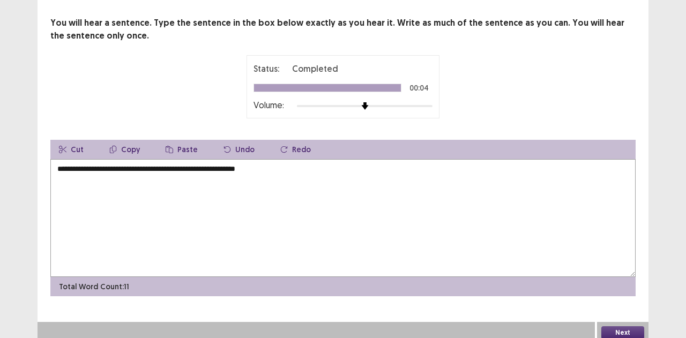
type textarea "**********"
click at [619, 328] on button "Next" at bounding box center [622, 332] width 43 height 13
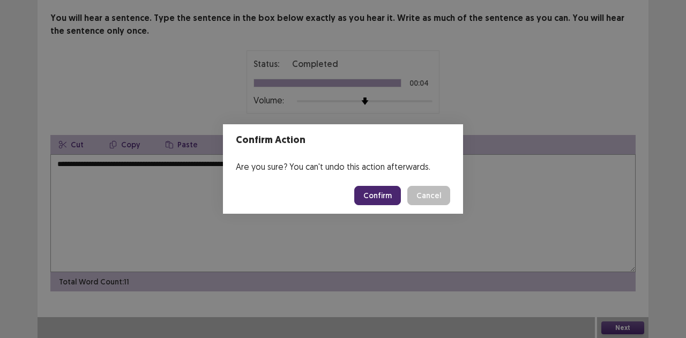
click at [373, 186] on button "Confirm" at bounding box center [377, 195] width 47 height 19
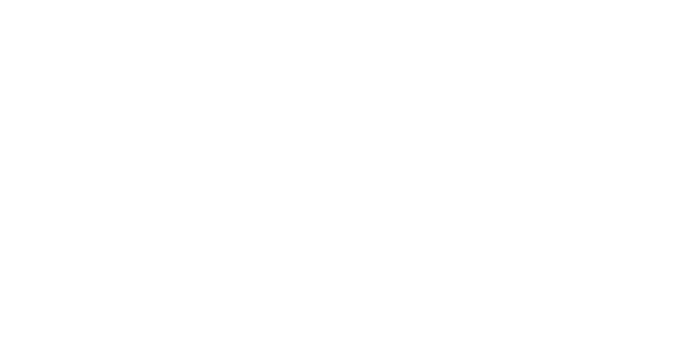
scroll to position [0, 0]
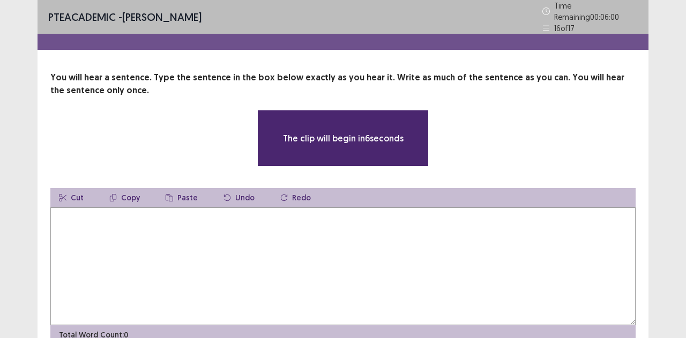
click at [436, 253] on textarea at bounding box center [342, 266] width 585 height 118
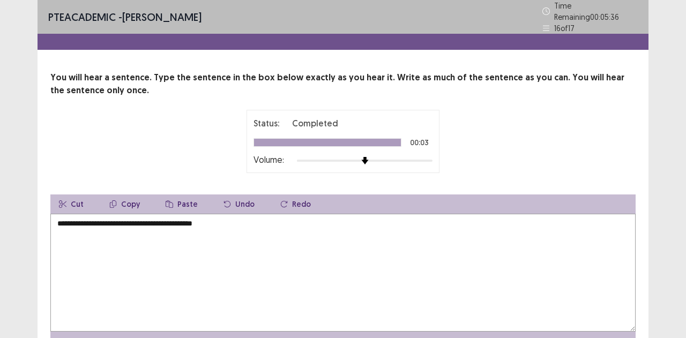
click at [107, 217] on textarea "**********" at bounding box center [342, 273] width 585 height 118
click at [109, 217] on textarea "**********" at bounding box center [342, 273] width 585 height 118
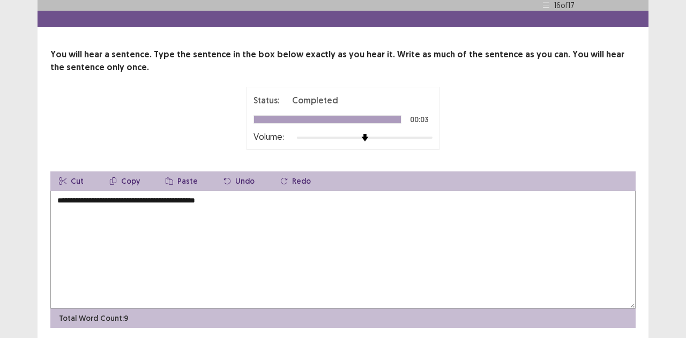
scroll to position [55, 0]
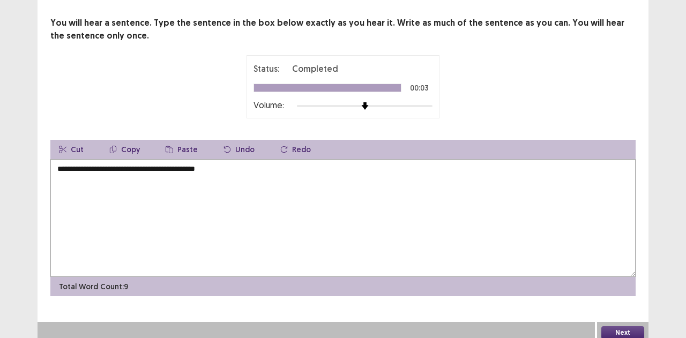
type textarea "**********"
click at [613, 328] on button "Next" at bounding box center [622, 332] width 43 height 13
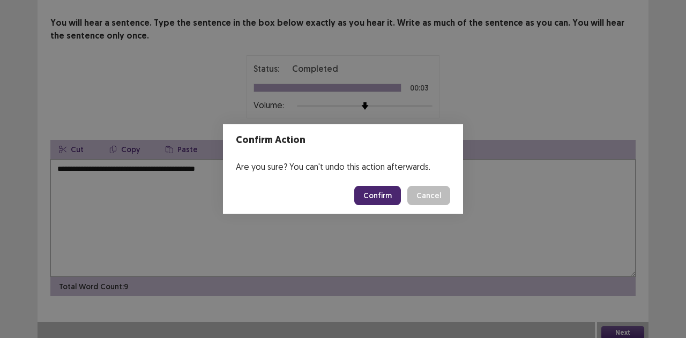
click at [388, 195] on button "Confirm" at bounding box center [377, 195] width 47 height 19
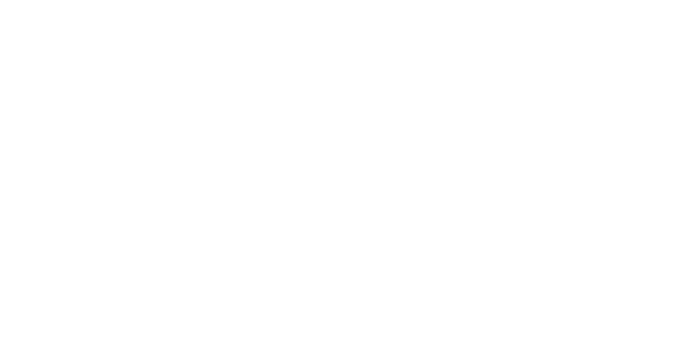
scroll to position [0, 0]
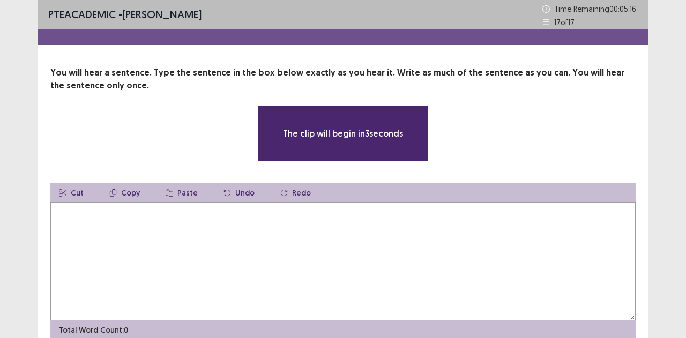
click at [492, 234] on textarea at bounding box center [342, 261] width 585 height 118
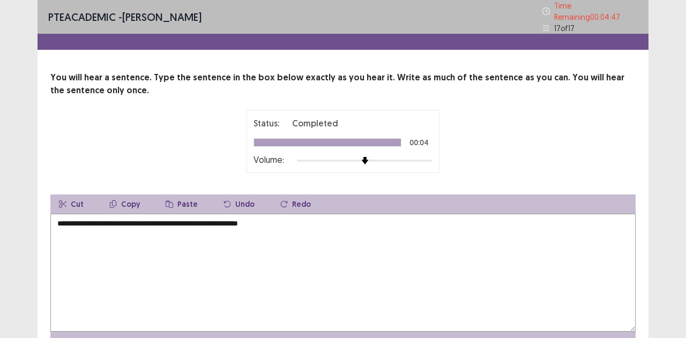
click at [275, 147] on div "Status: Completed 00:04 Volume:" at bounding box center [342, 141] width 179 height 49
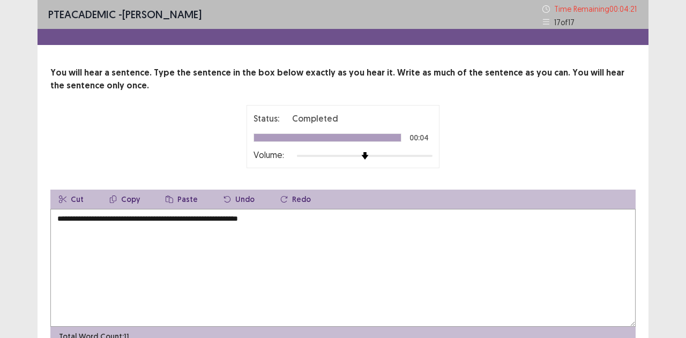
click at [87, 274] on textarea "**********" at bounding box center [342, 268] width 585 height 118
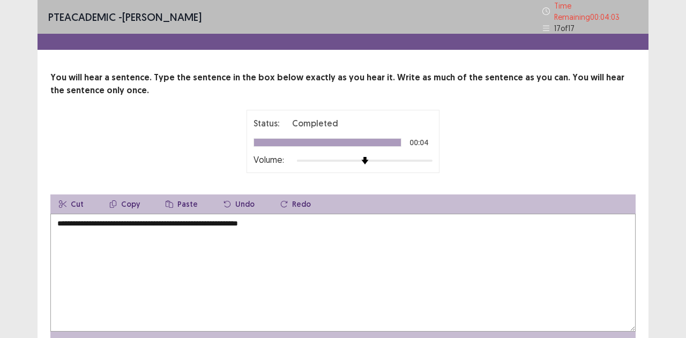
click at [184, 222] on textarea "**********" at bounding box center [342, 273] width 585 height 118
click at [195, 217] on textarea "**********" at bounding box center [342, 273] width 585 height 118
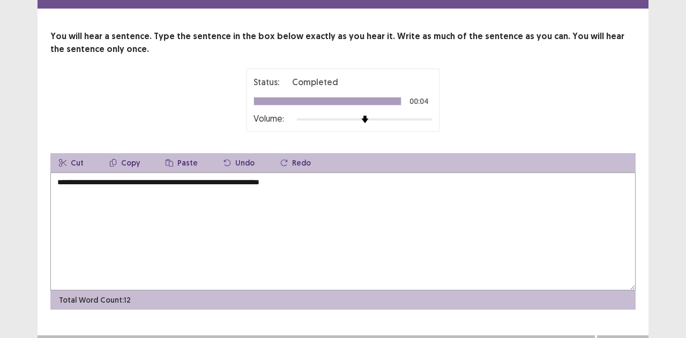
scroll to position [55, 0]
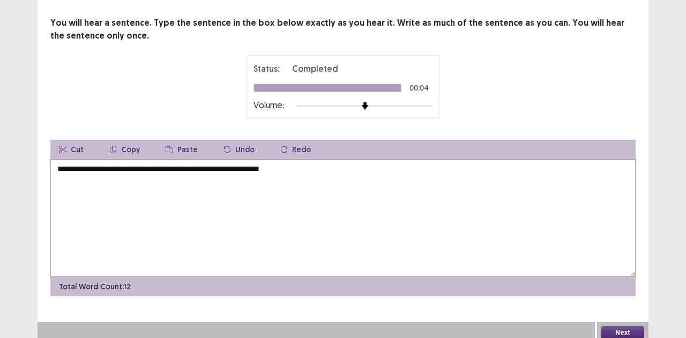
type textarea "**********"
click at [620, 326] on button "Next" at bounding box center [622, 332] width 43 height 13
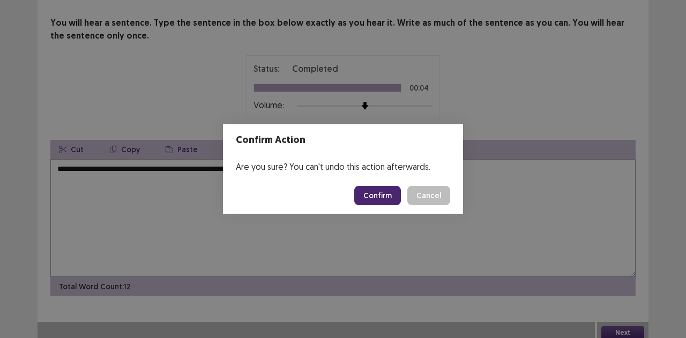
click at [386, 195] on button "Confirm" at bounding box center [377, 195] width 47 height 19
